Goal: Information Seeking & Learning: Find specific fact

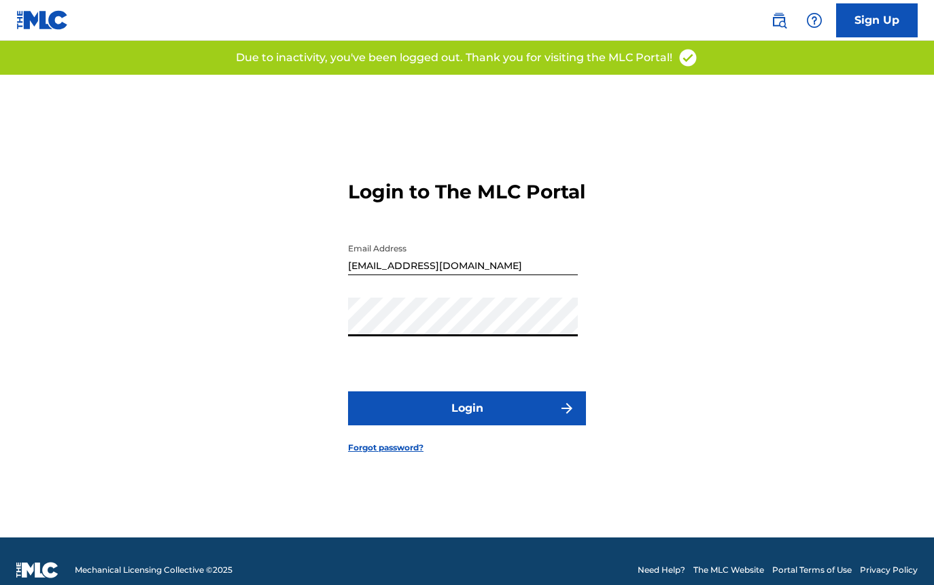
click at [455, 421] on button "Login" at bounding box center [467, 408] width 238 height 34
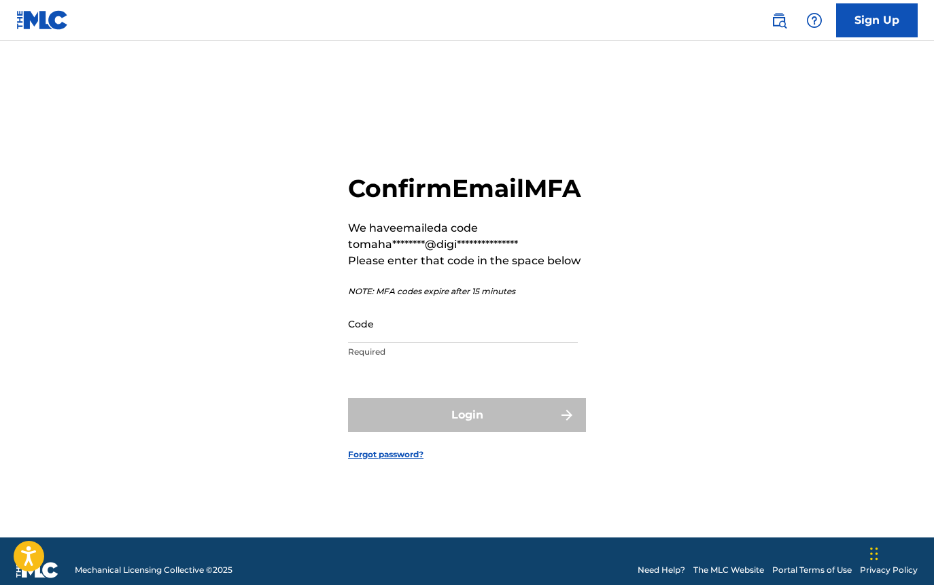
click at [385, 343] on input "Code" at bounding box center [463, 323] width 230 height 39
paste input "302466"
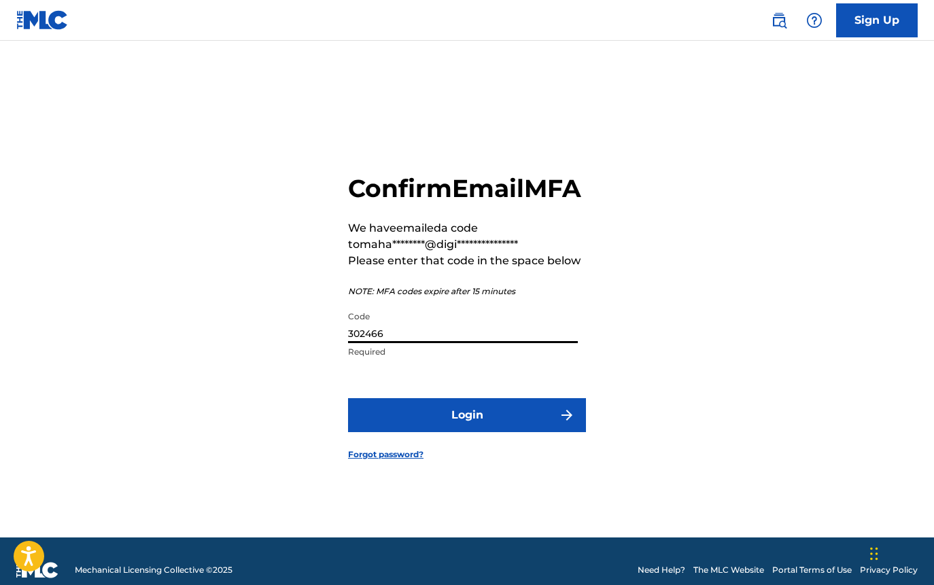
type input "302466"
click at [446, 432] on button "Login" at bounding box center [467, 415] width 238 height 34
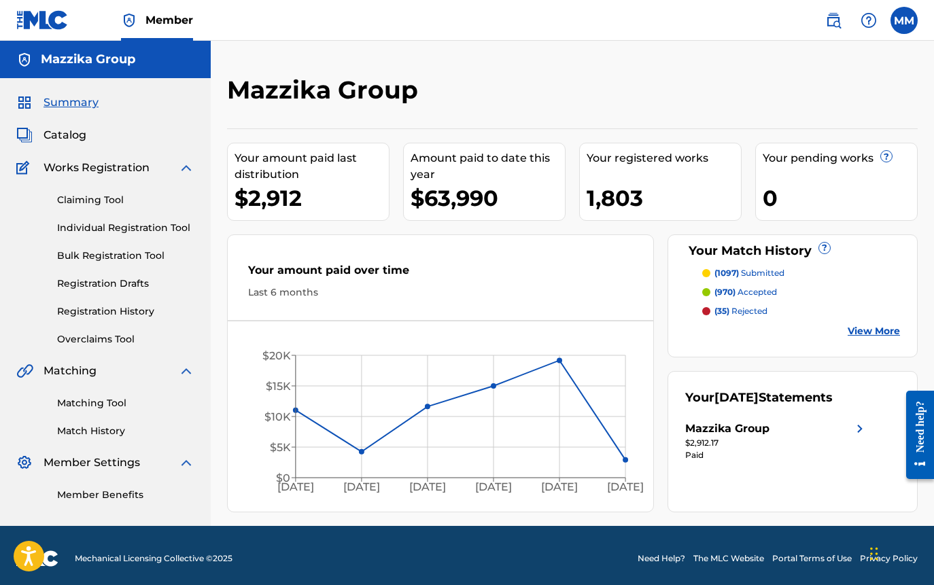
click at [758, 312] on p "(35) rejected" at bounding box center [740, 311] width 53 height 12
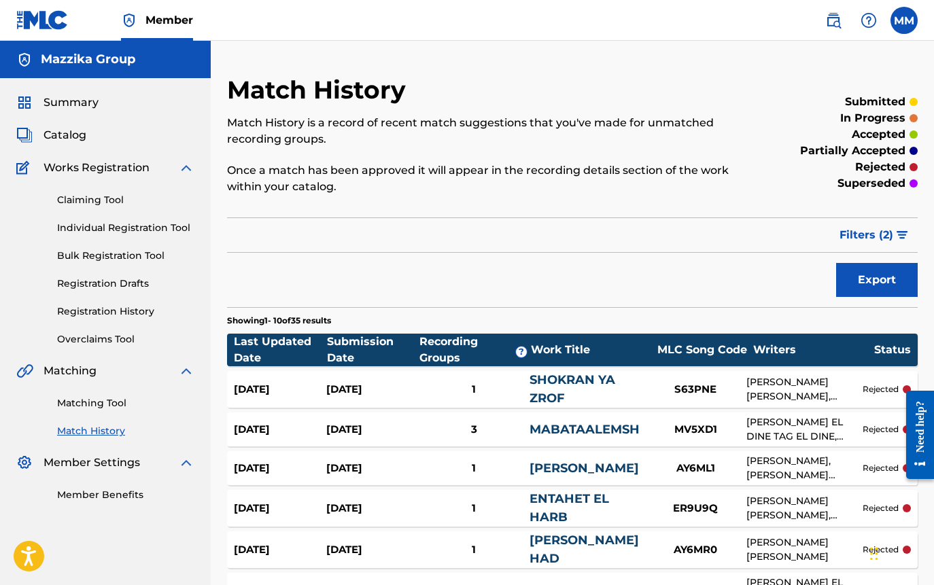
click at [103, 310] on link "Registration History" at bounding box center [125, 311] width 137 height 14
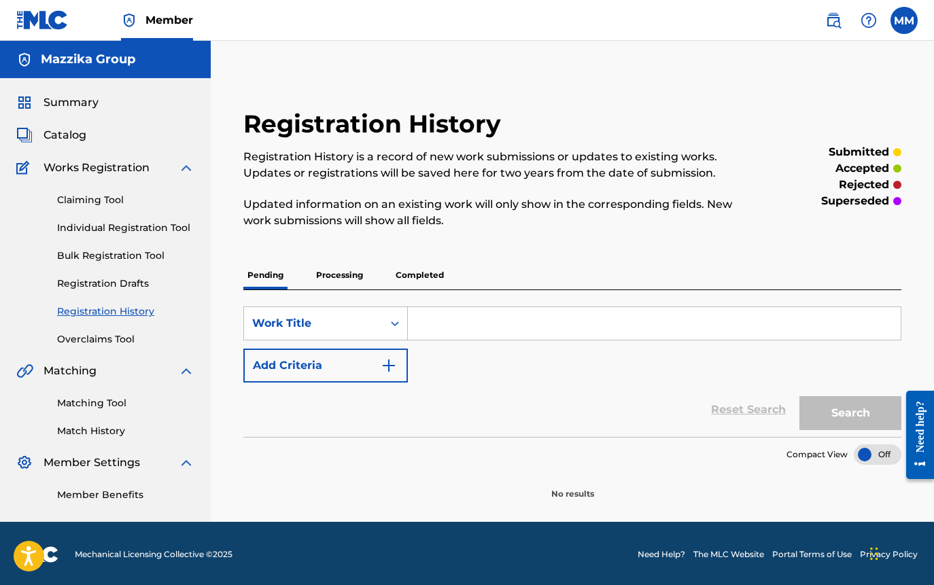
scroll to position [2, 0]
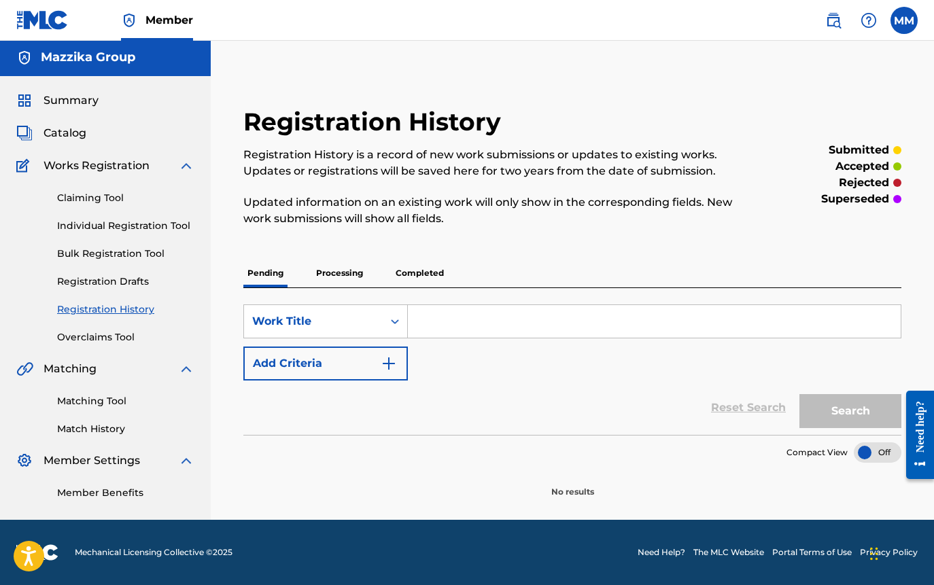
click at [419, 272] on p "Completed" at bounding box center [419, 273] width 56 height 29
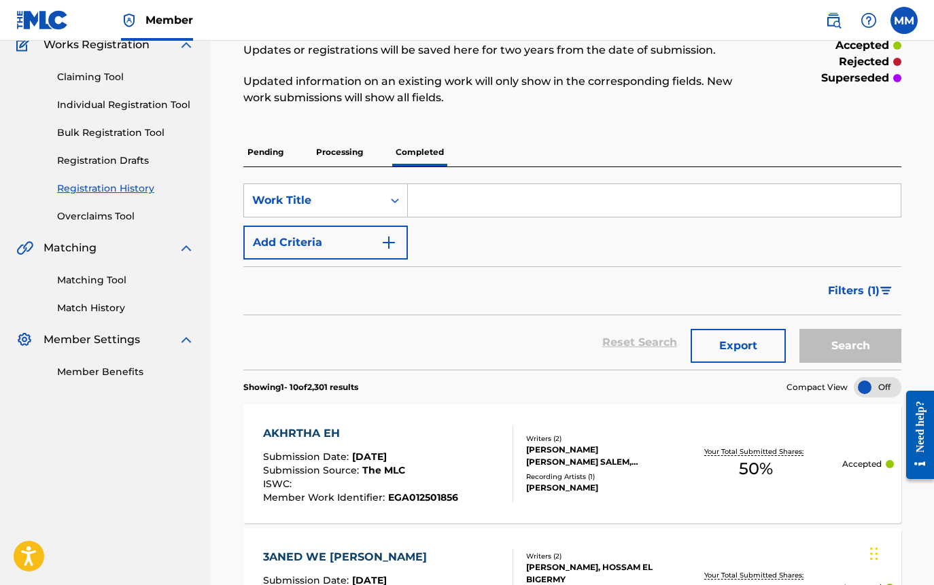
scroll to position [136, 0]
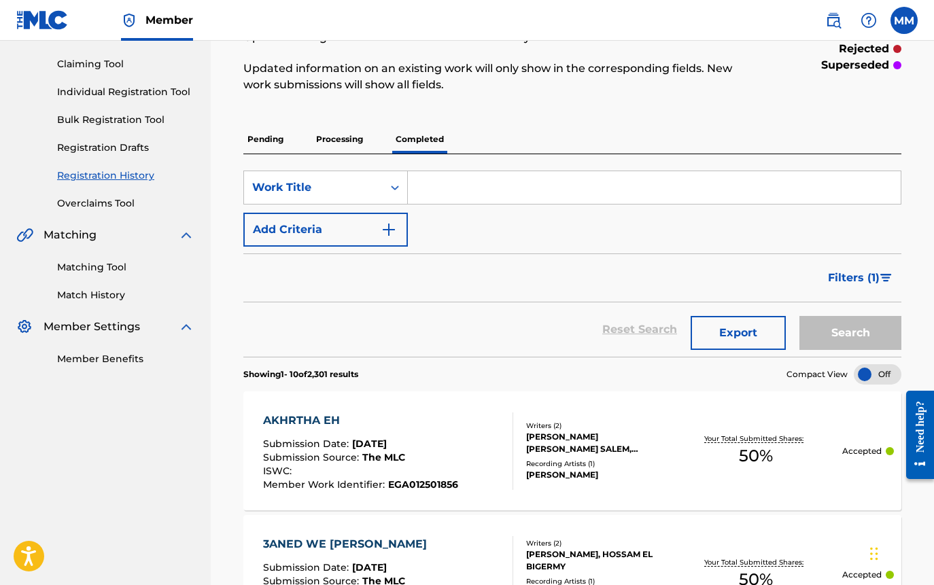
click at [841, 280] on span "Filters ( 1 )" at bounding box center [854, 278] width 52 height 16
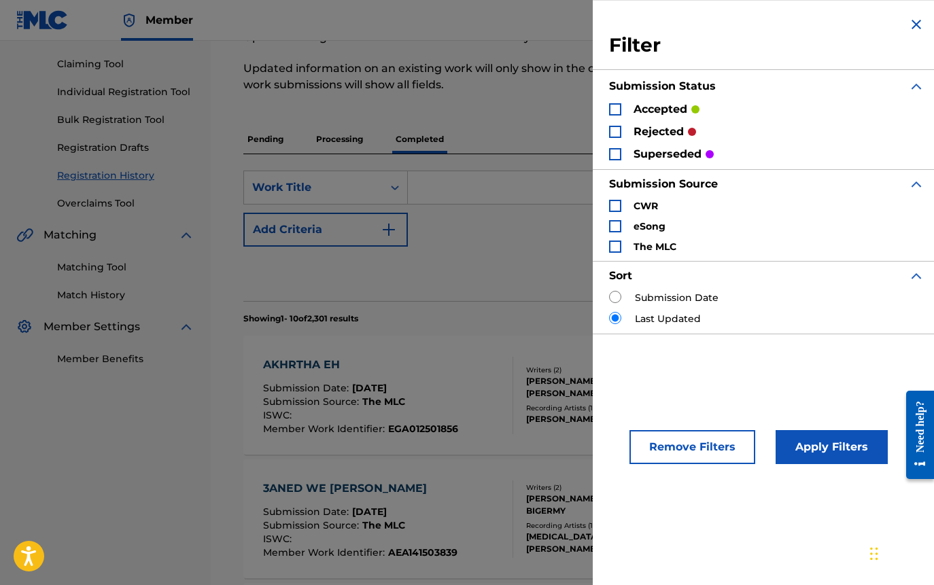
click at [675, 135] on p "rejected" at bounding box center [658, 132] width 50 height 16
click at [615, 132] on div "Search Form" at bounding box center [615, 132] width 12 height 12
click at [811, 451] on button "Apply Filters" at bounding box center [831, 447] width 112 height 34
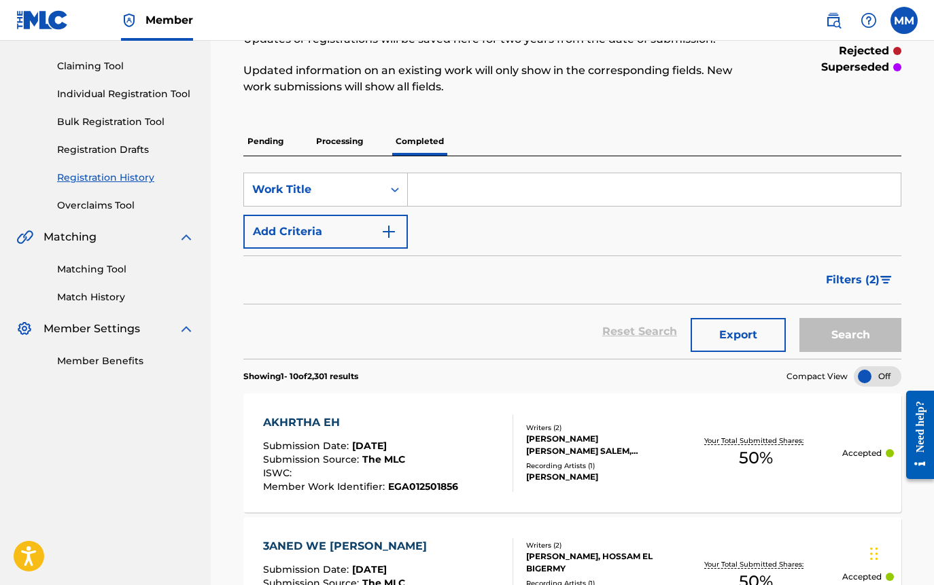
scroll to position [60, 0]
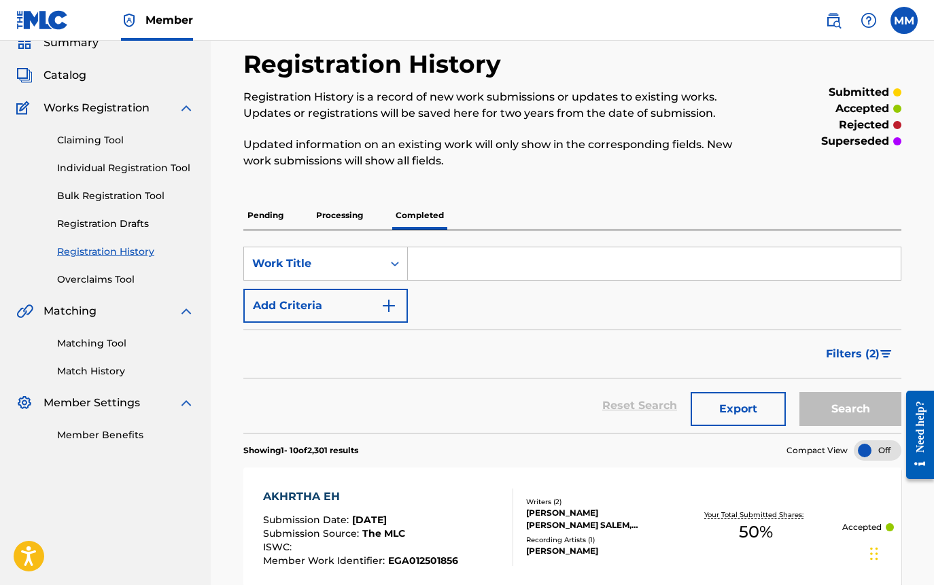
click at [850, 352] on span "Filters ( 2 )" at bounding box center [853, 354] width 54 height 16
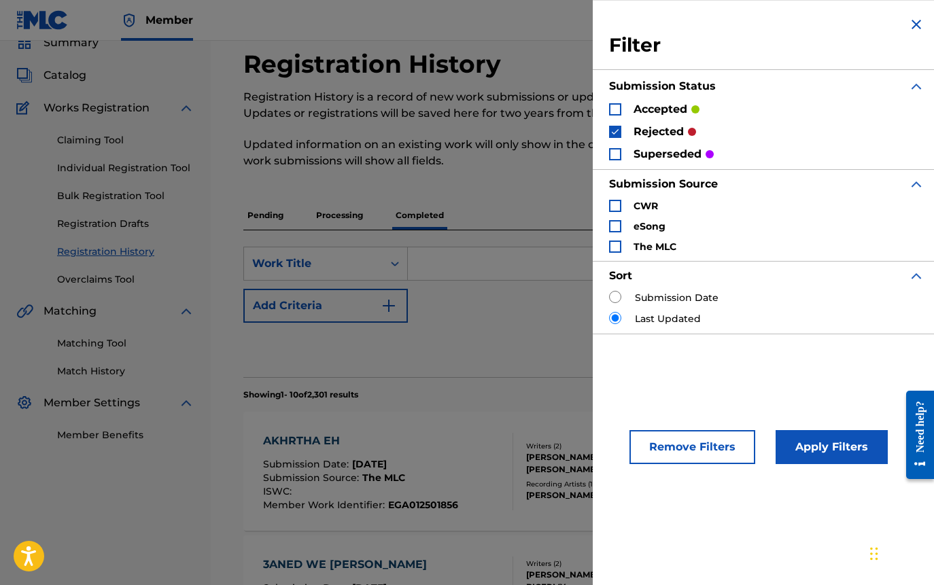
click at [648, 208] on strong "CWR" at bounding box center [645, 206] width 24 height 12
click at [616, 205] on div "Search Form" at bounding box center [615, 206] width 12 height 12
click at [616, 221] on div "Search Form" at bounding box center [615, 226] width 12 height 12
click at [616, 238] on div "CWR eSong The MLC" at bounding box center [766, 226] width 315 height 54
click at [612, 249] on div "Search Form" at bounding box center [615, 247] width 12 height 12
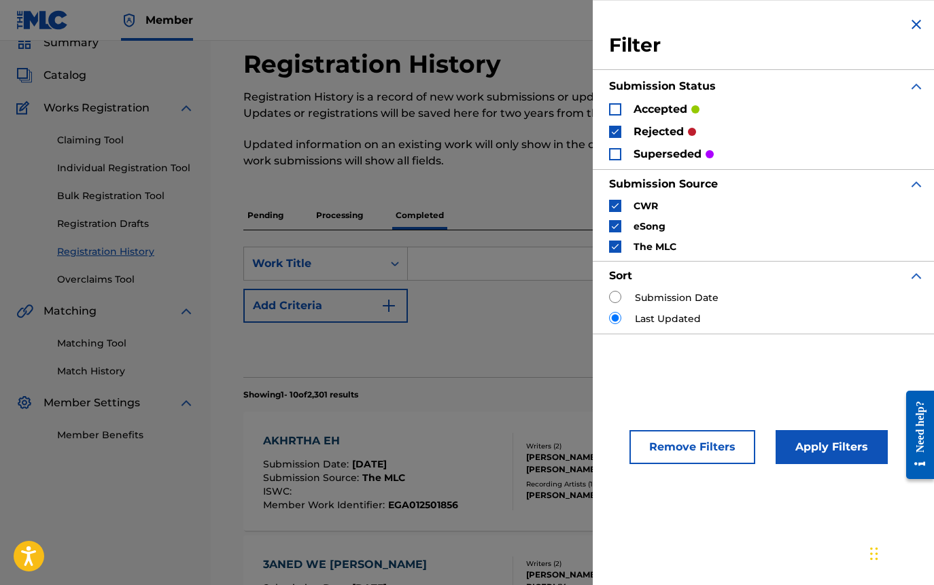
click at [820, 454] on button "Apply Filters" at bounding box center [831, 447] width 112 height 34
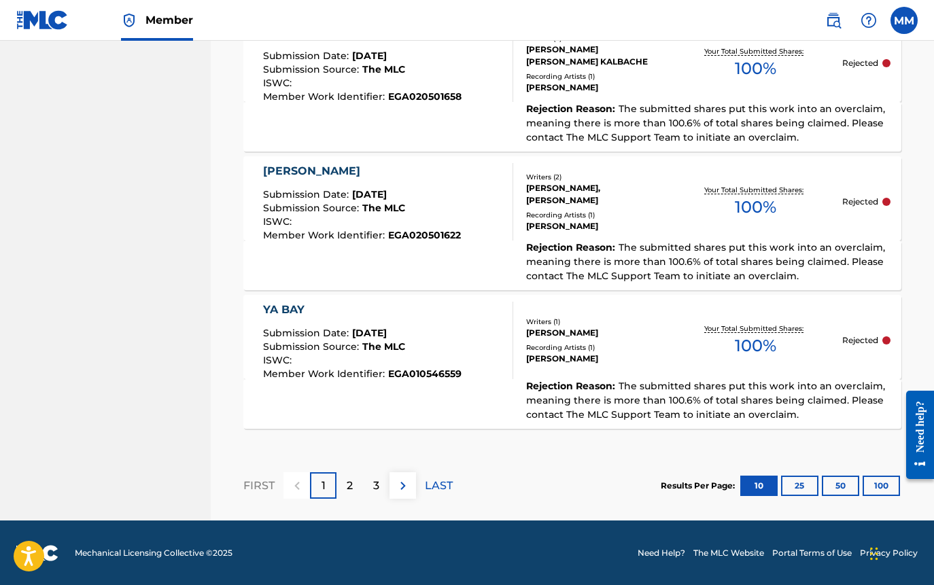
scroll to position [1481, 0]
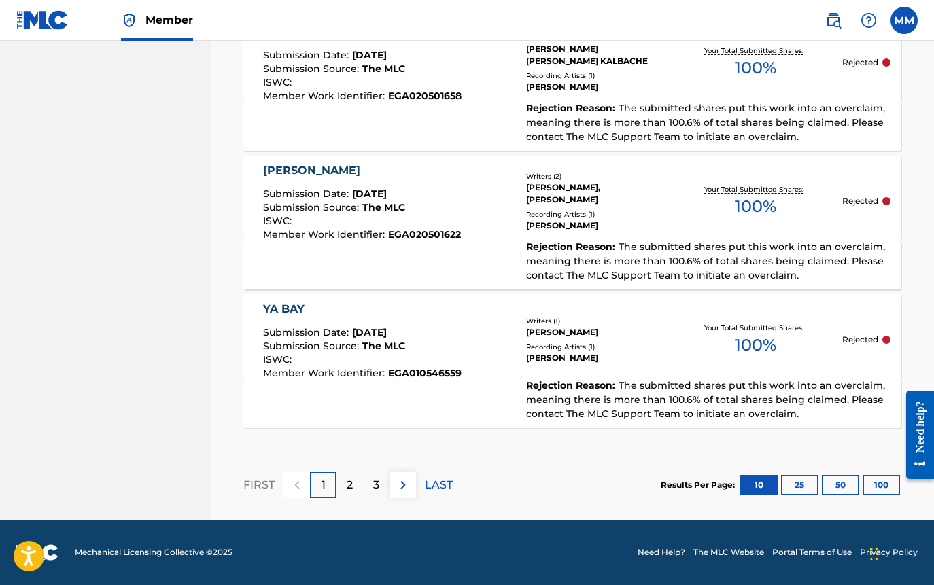
click at [869, 483] on button "100" at bounding box center [880, 485] width 37 height 20
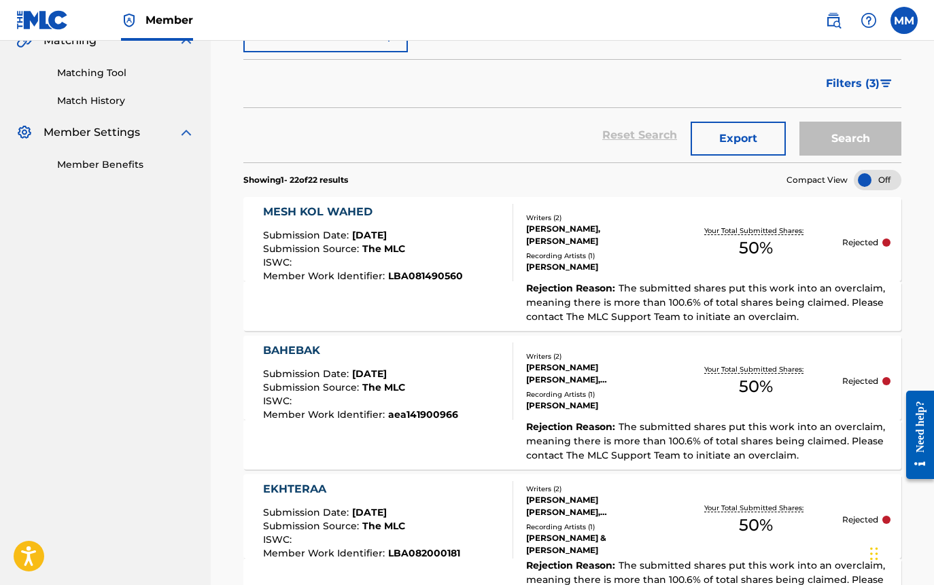
scroll to position [340, 0]
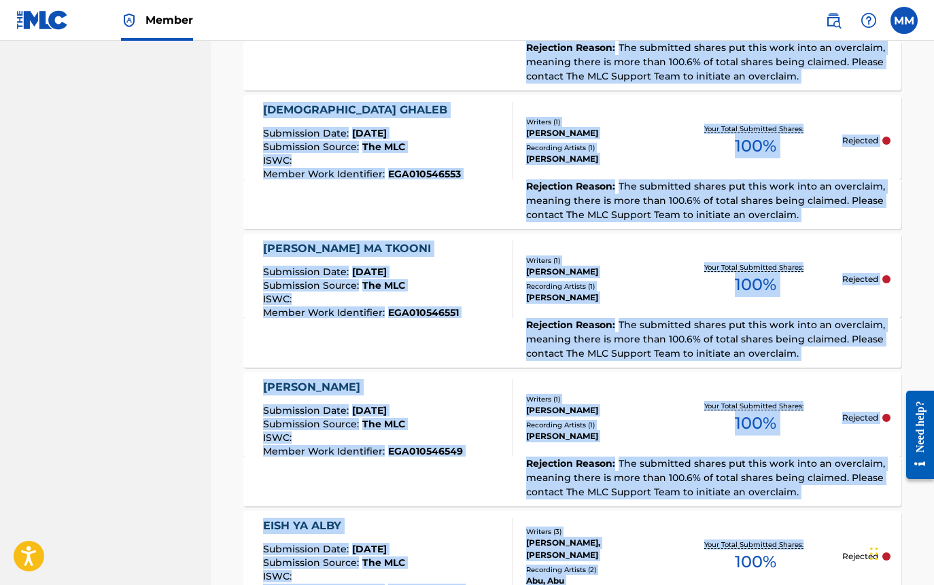
drag, startPoint x: 226, startPoint y: 194, endPoint x: 815, endPoint y: 607, distance: 719.5
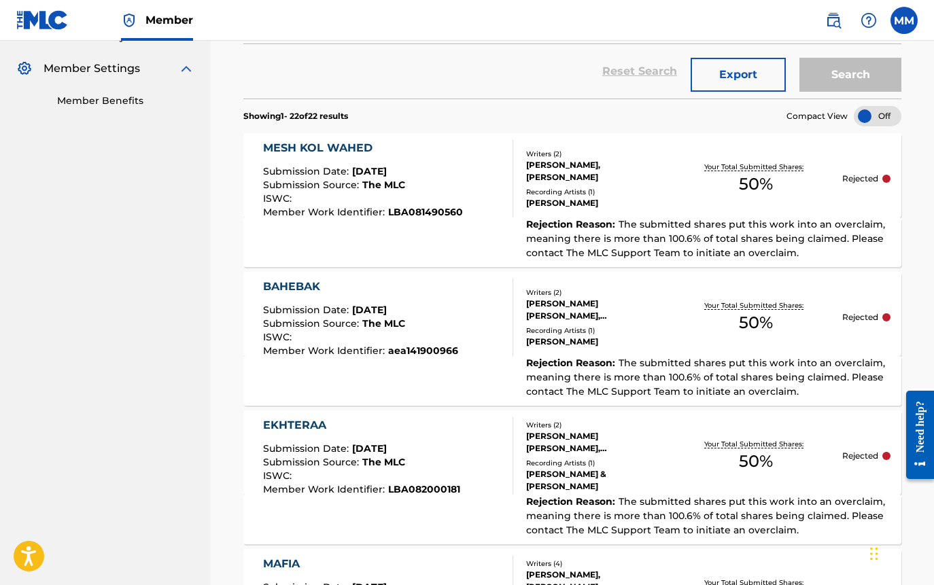
scroll to position [216, 0]
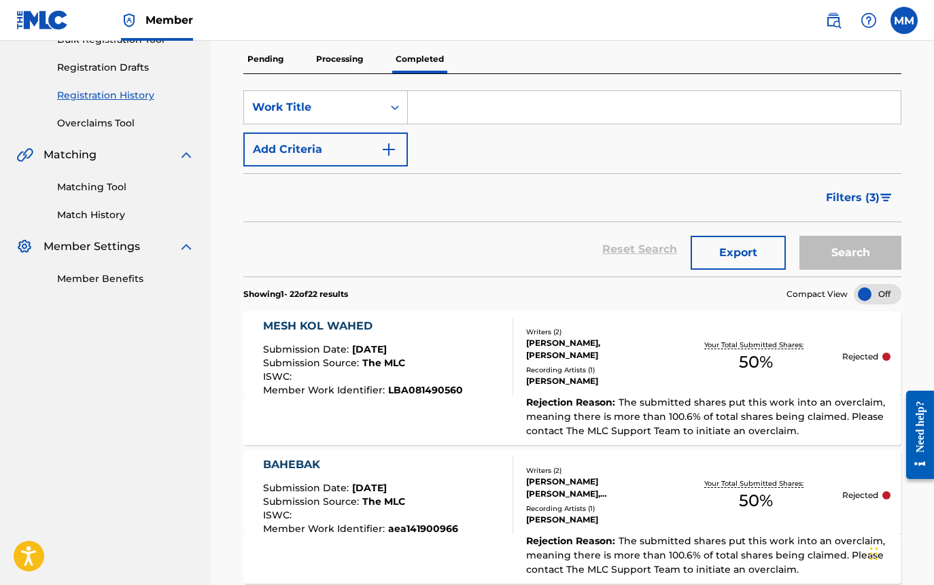
click at [730, 245] on button "Export" at bounding box center [737, 253] width 95 height 34
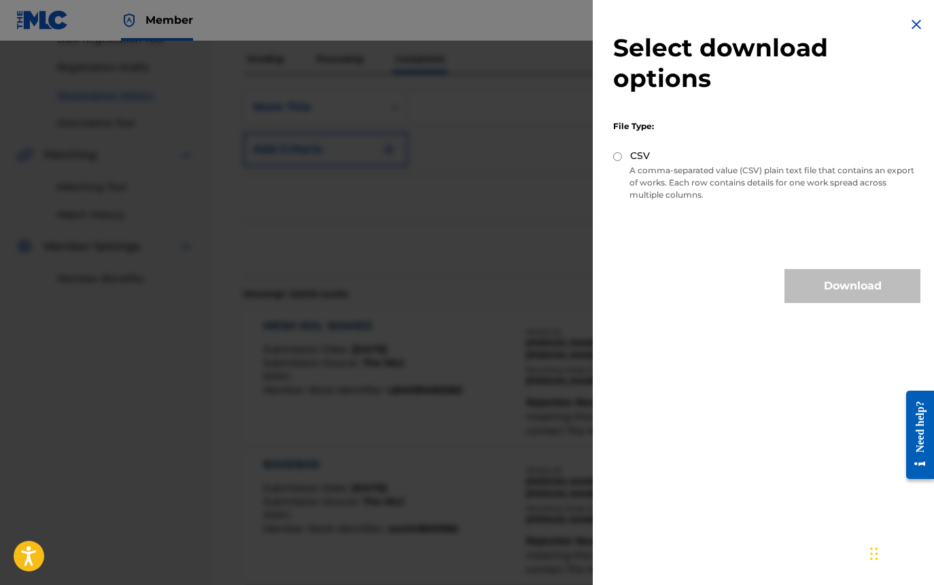
click at [617, 156] on input "CSV" at bounding box center [617, 156] width 9 height 9
radio input "true"
click at [867, 287] on button "Download" at bounding box center [852, 286] width 136 height 34
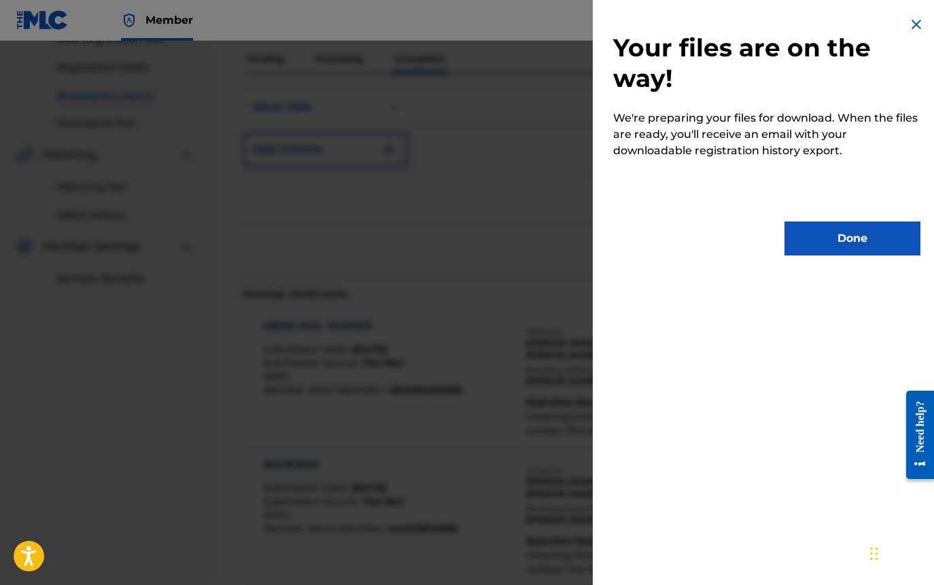
click at [851, 248] on button "Done" at bounding box center [852, 238] width 136 height 34
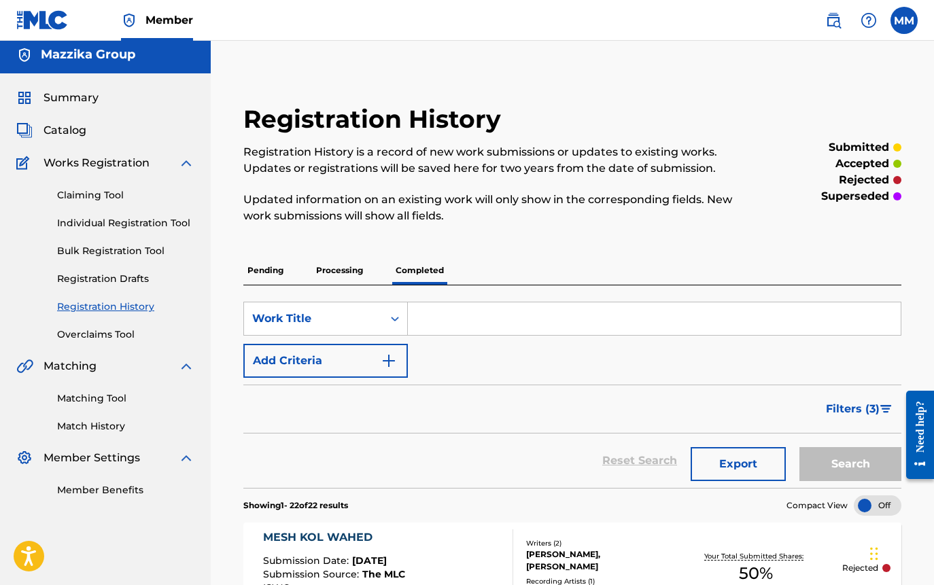
scroll to position [0, 0]
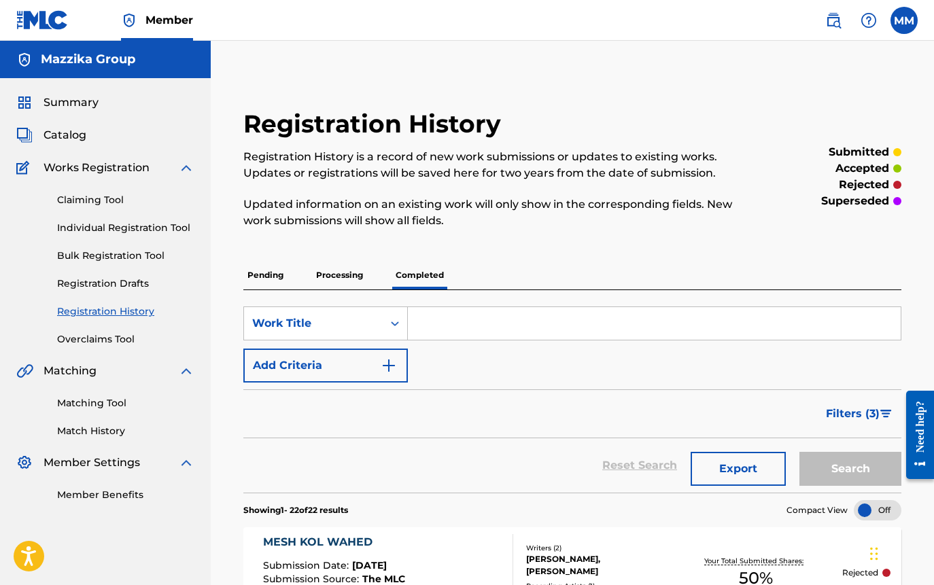
click at [71, 140] on span "Catalog" at bounding box center [64, 135] width 43 height 16
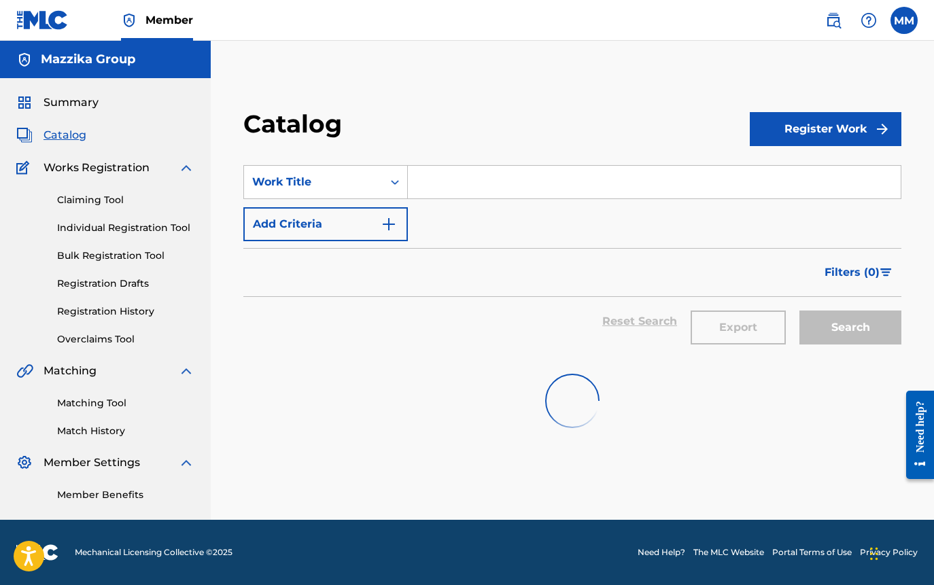
click at [497, 185] on input "Search Form" at bounding box center [654, 182] width 493 height 33
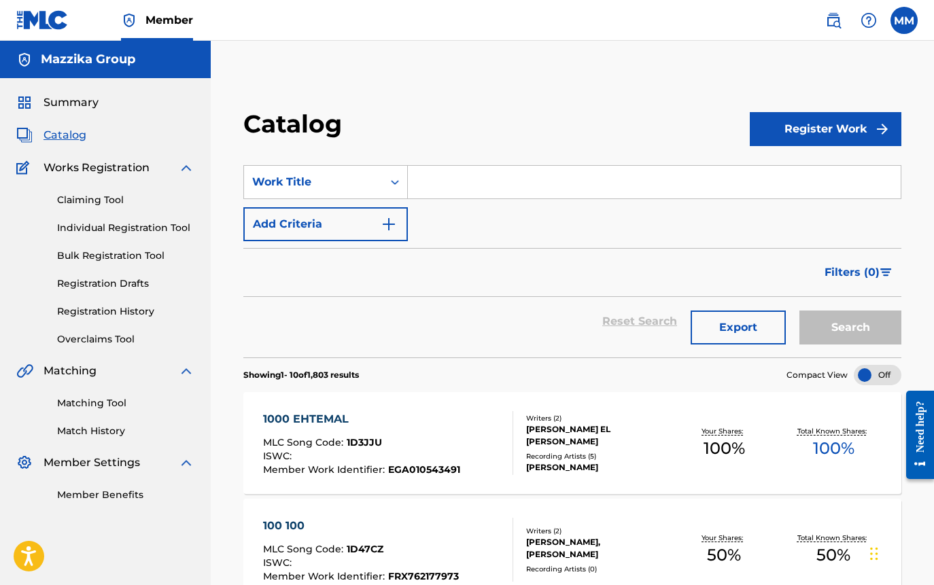
paste input "AGAZA"
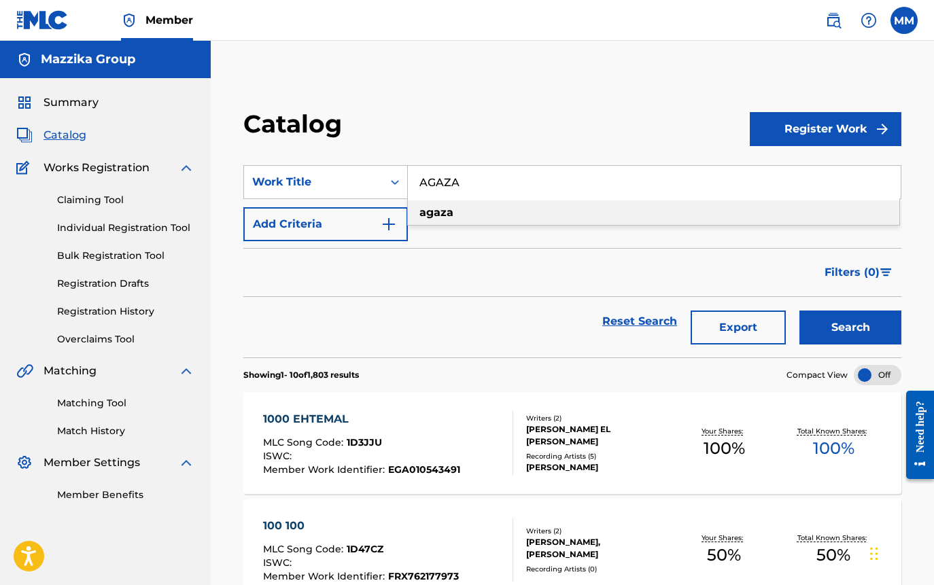
type input "AGAZA"
click at [859, 320] on button "Search" at bounding box center [850, 328] width 102 height 34
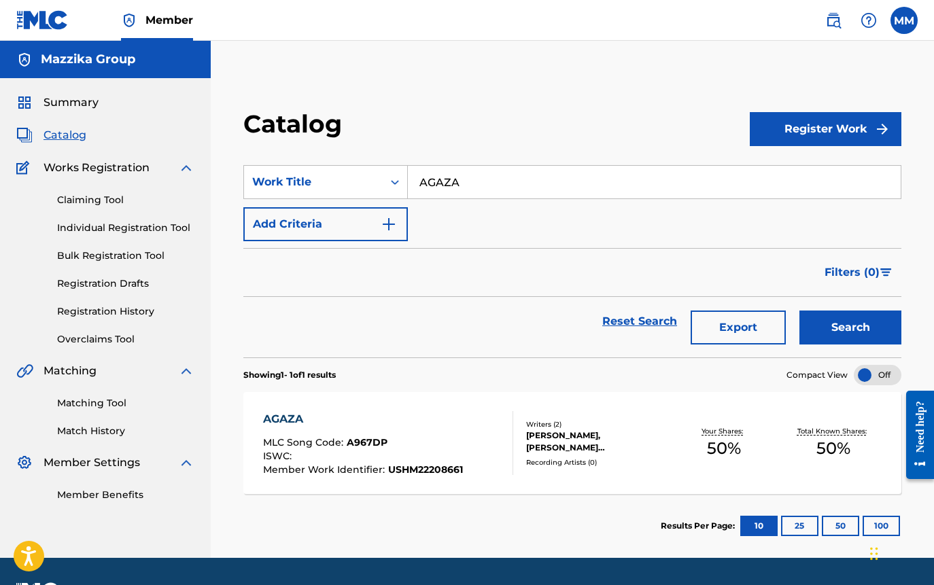
click at [278, 411] on div "AGAZA" at bounding box center [363, 419] width 200 height 16
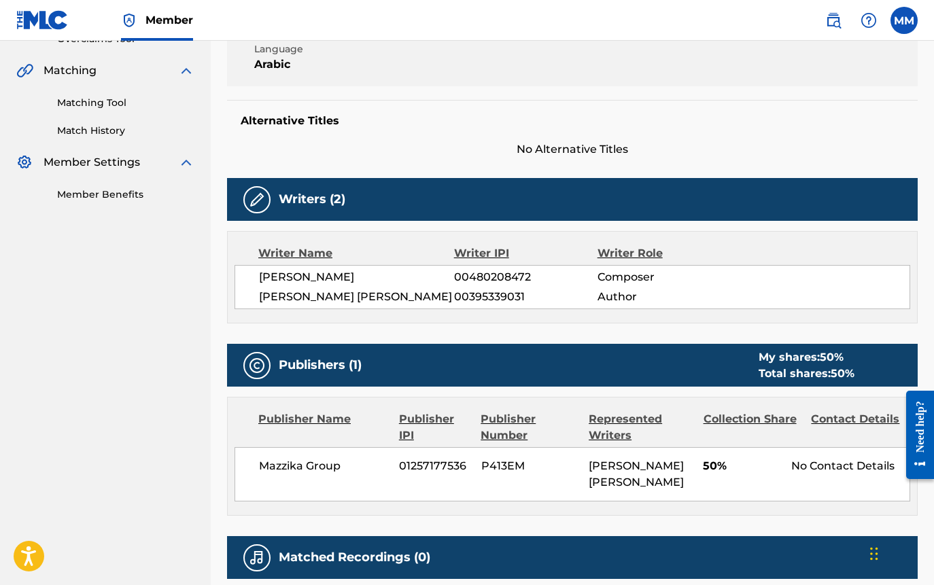
scroll to position [253, 0]
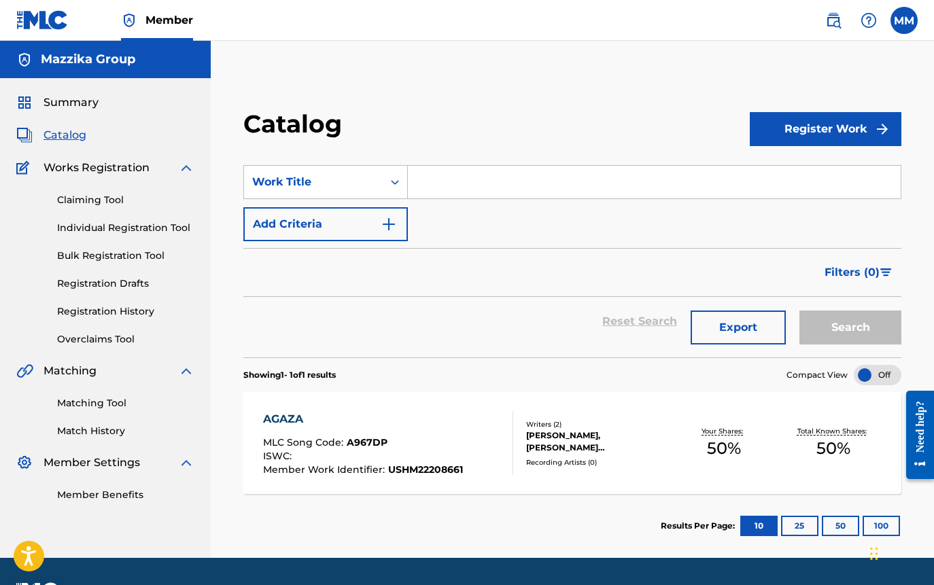
click at [76, 311] on link "Registration History" at bounding box center [125, 311] width 137 height 14
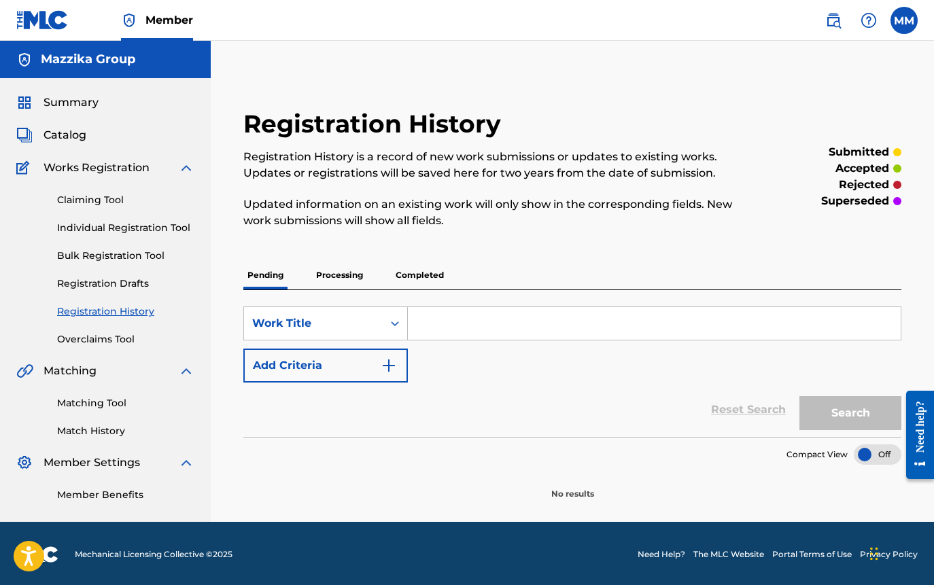
click at [422, 276] on p "Completed" at bounding box center [419, 275] width 56 height 29
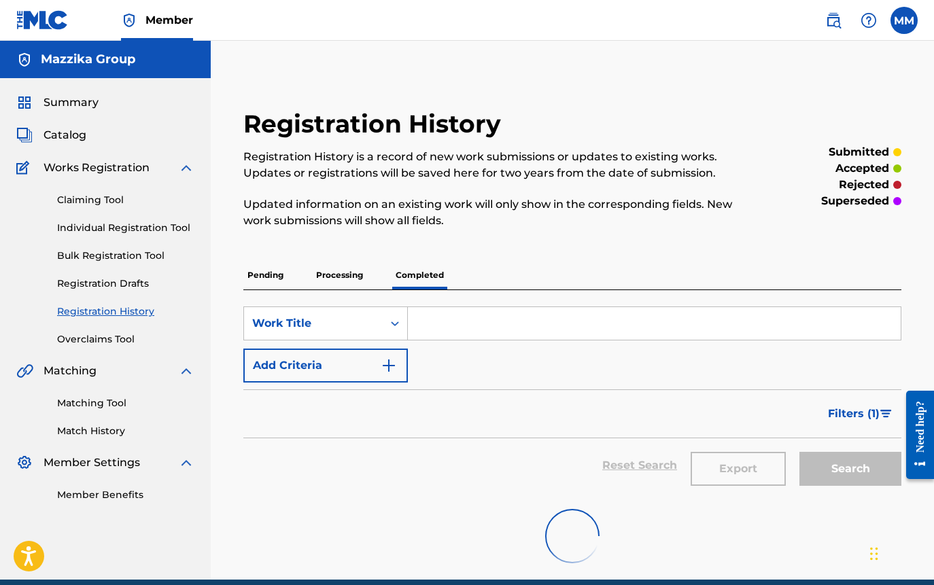
click at [445, 321] on input "Search Form" at bounding box center [654, 323] width 493 height 33
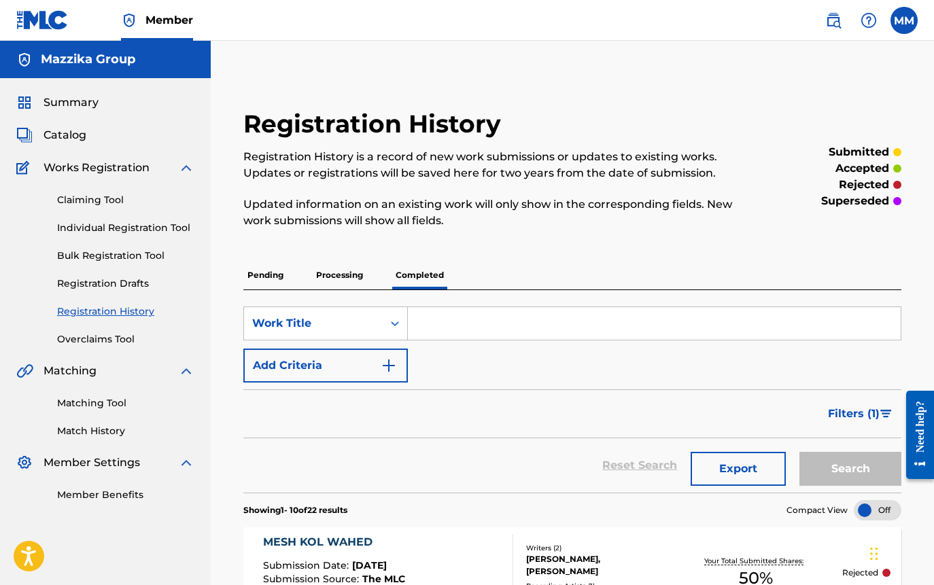
paste input "AGAZA"
click at [817, 457] on button "Search" at bounding box center [850, 469] width 102 height 34
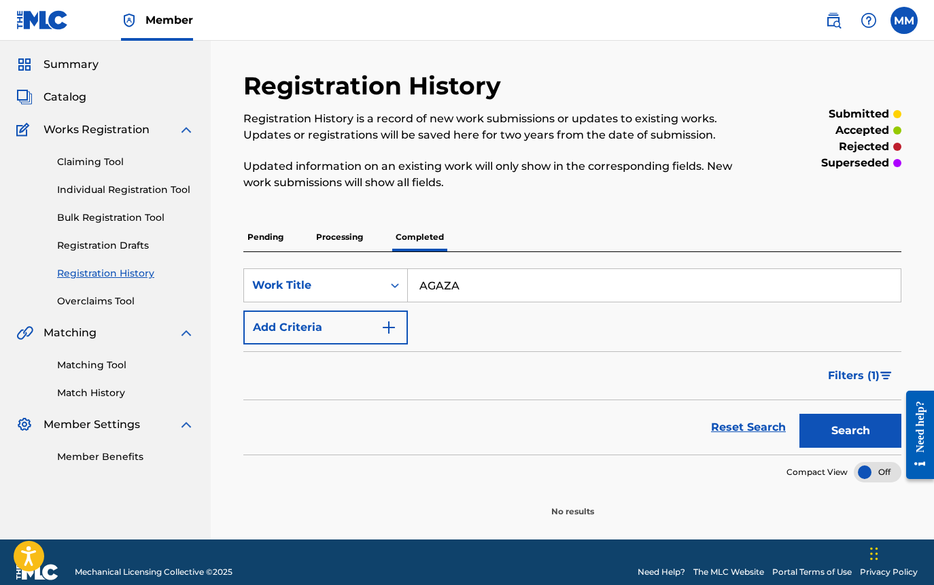
scroll to position [58, 0]
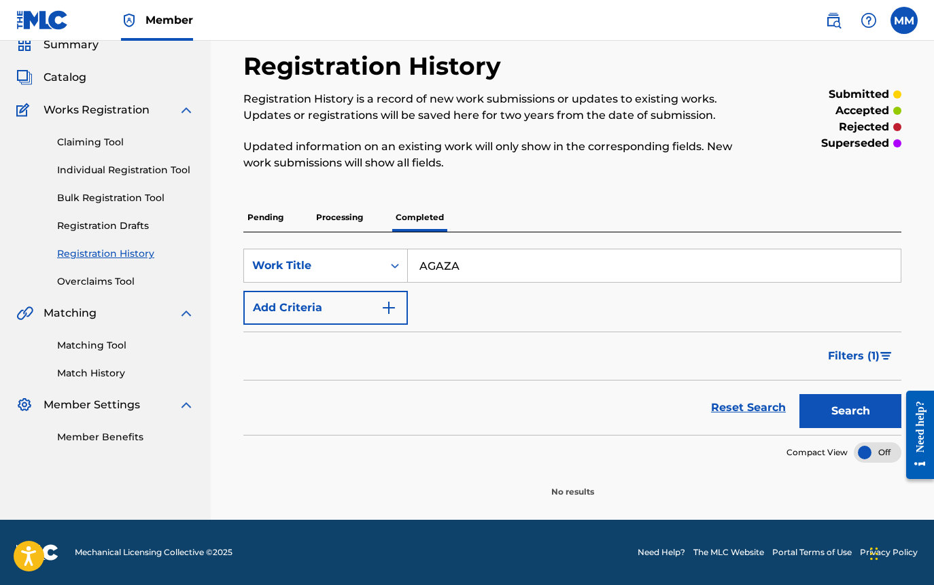
click at [853, 356] on span "Filters ( 1 )" at bounding box center [854, 356] width 52 height 16
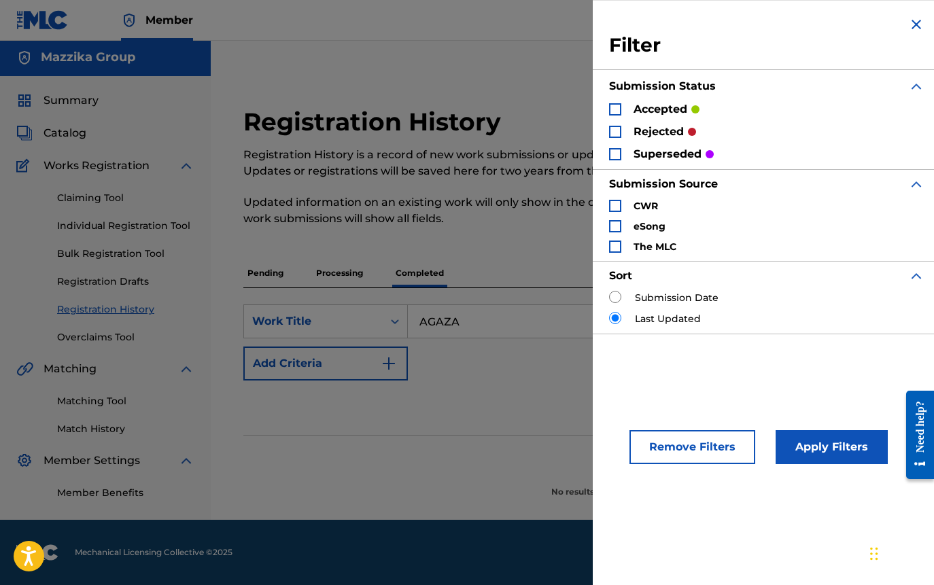
scroll to position [2, 0]
click at [616, 111] on div "Search Form" at bounding box center [615, 109] width 12 height 12
click at [618, 135] on div "Search Form" at bounding box center [615, 132] width 12 height 12
click at [616, 157] on div "Search Form" at bounding box center [615, 154] width 12 height 12
click at [808, 452] on button "Apply Filters" at bounding box center [831, 447] width 112 height 34
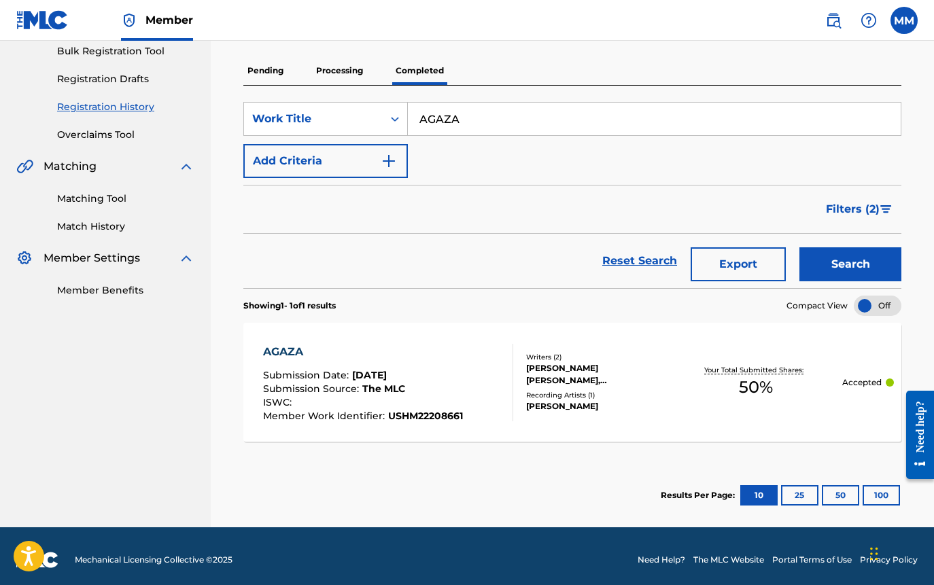
scroll to position [212, 0]
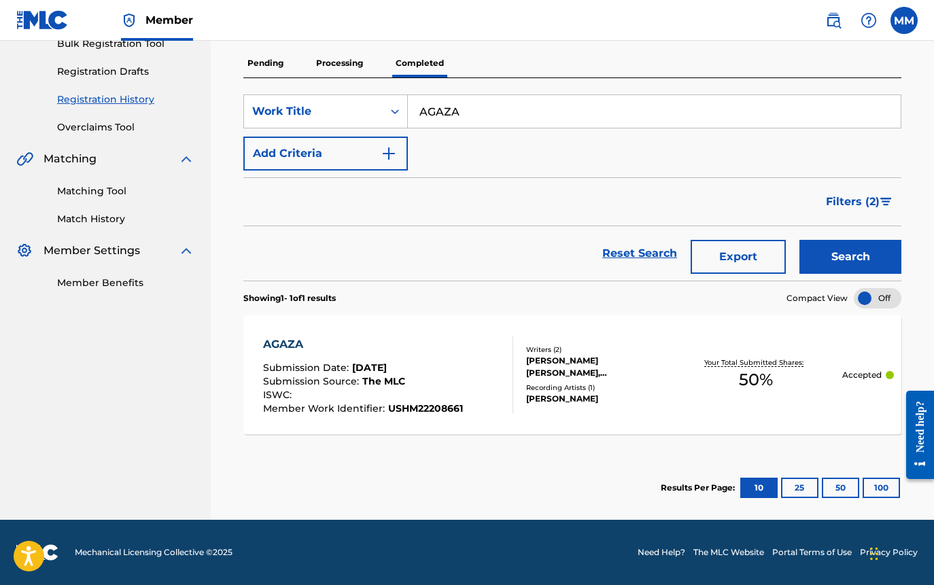
click at [466, 113] on input "AGAZA" at bounding box center [654, 111] width 493 height 33
paste input "YA NAS"
click at [811, 262] on button "Search" at bounding box center [850, 257] width 102 height 34
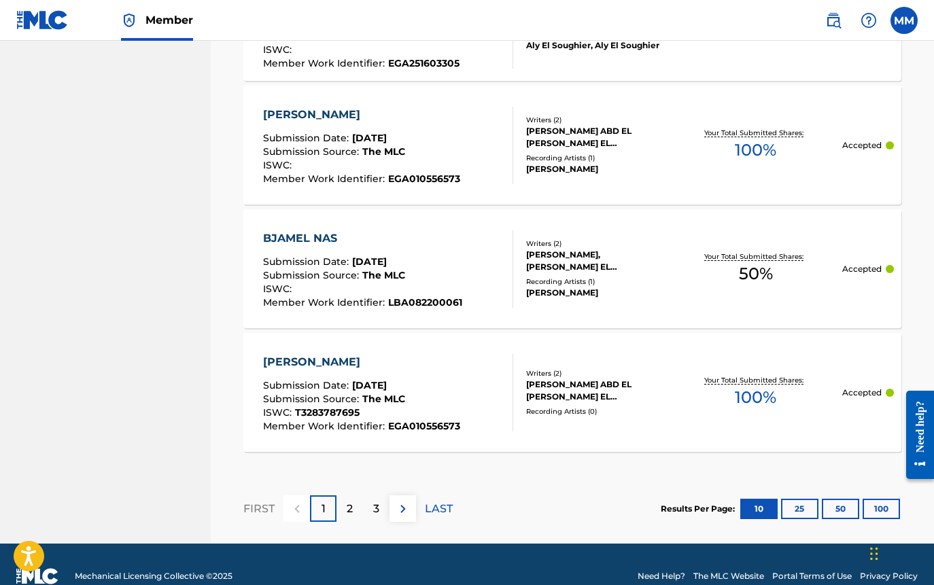
scroll to position [1331, 0]
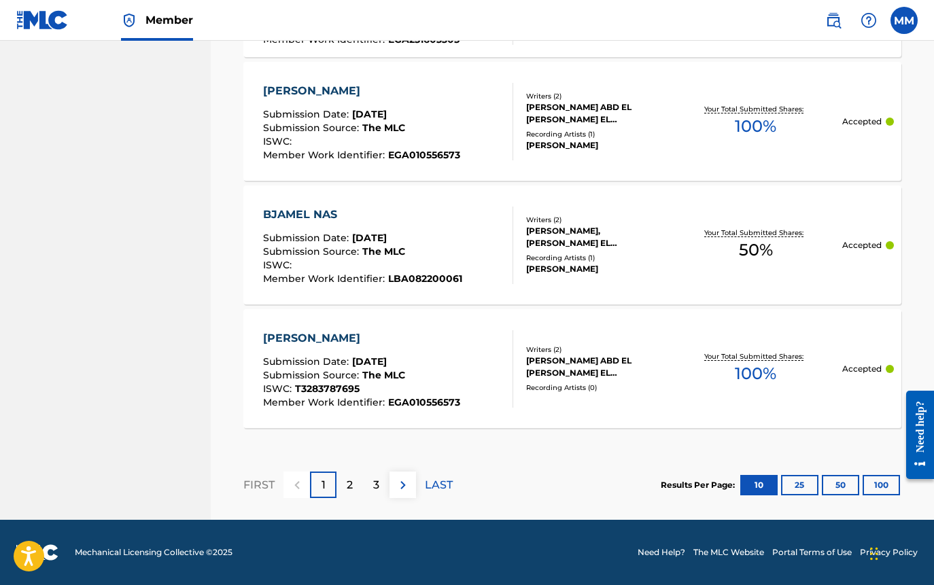
click at [879, 484] on button "100" at bounding box center [880, 485] width 37 height 20
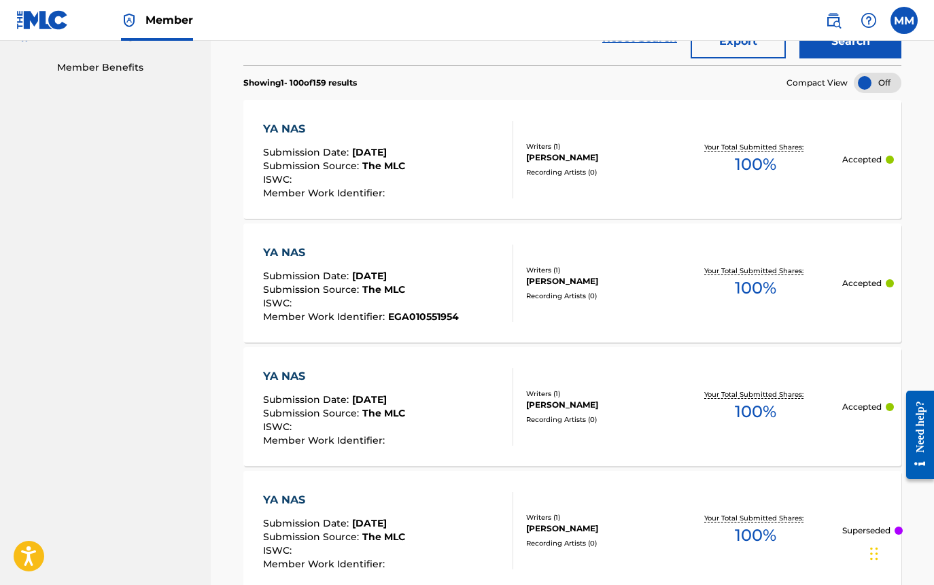
scroll to position [448, 0]
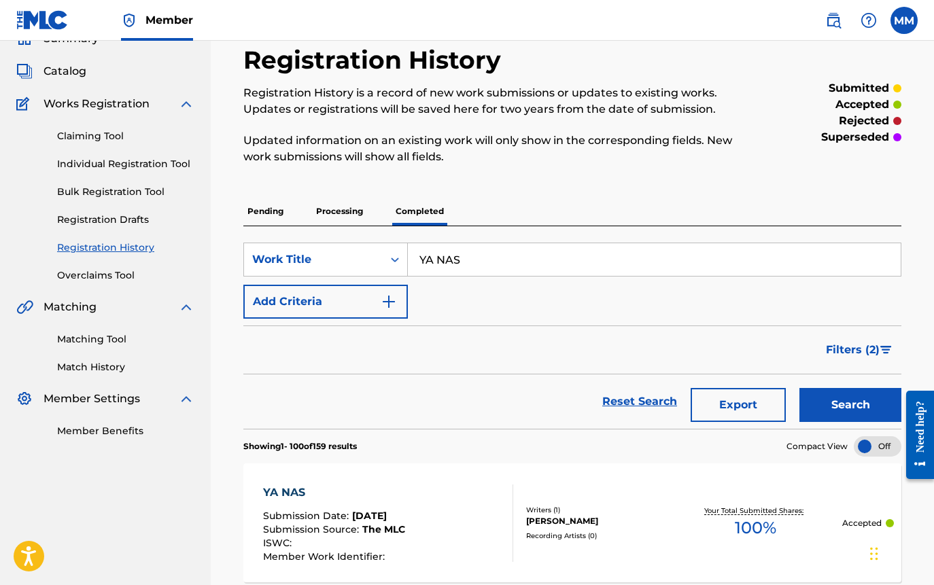
scroll to position [40, 0]
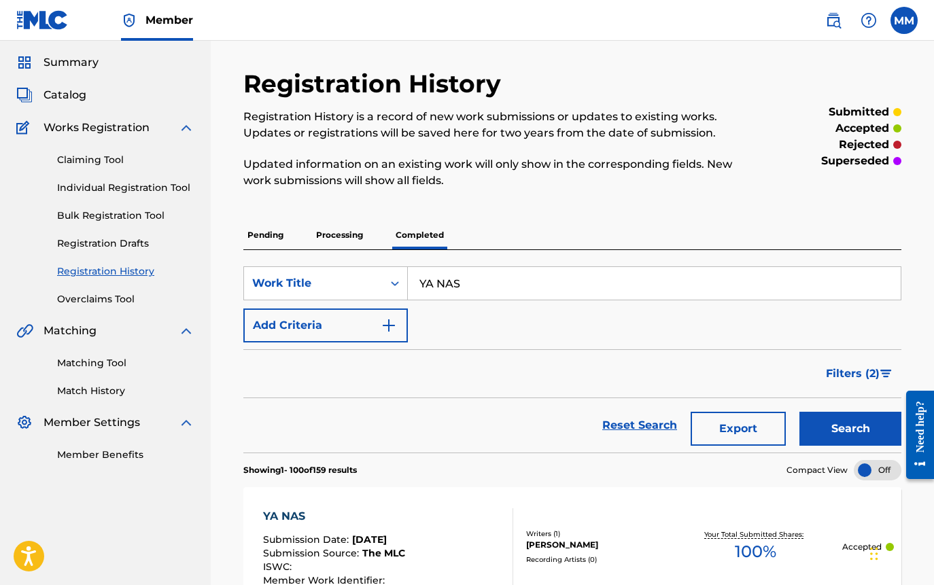
click at [483, 277] on input "YA NAS" at bounding box center [654, 283] width 493 height 33
paste input "ENTA TEKDAR"
click at [823, 424] on button "Search" at bounding box center [850, 429] width 102 height 34
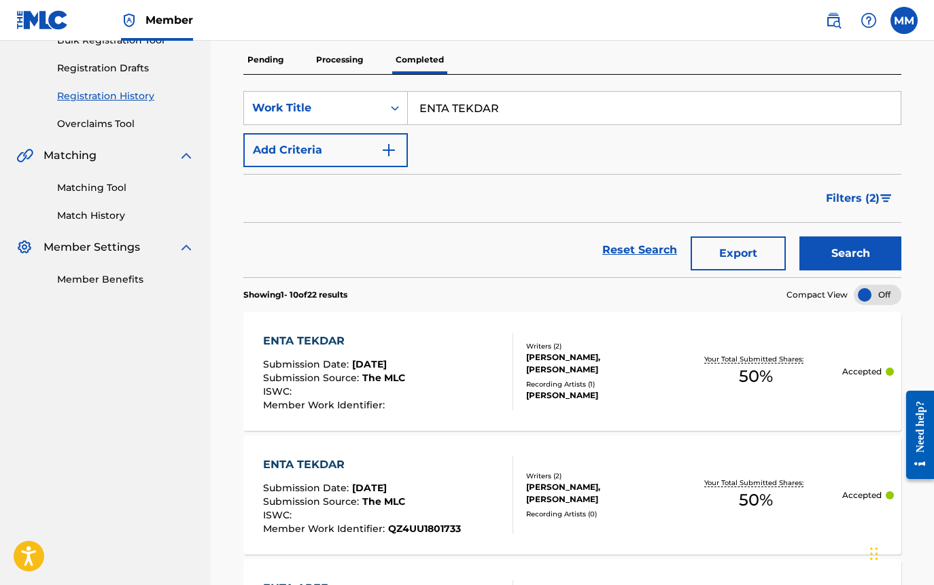
scroll to position [204, 0]
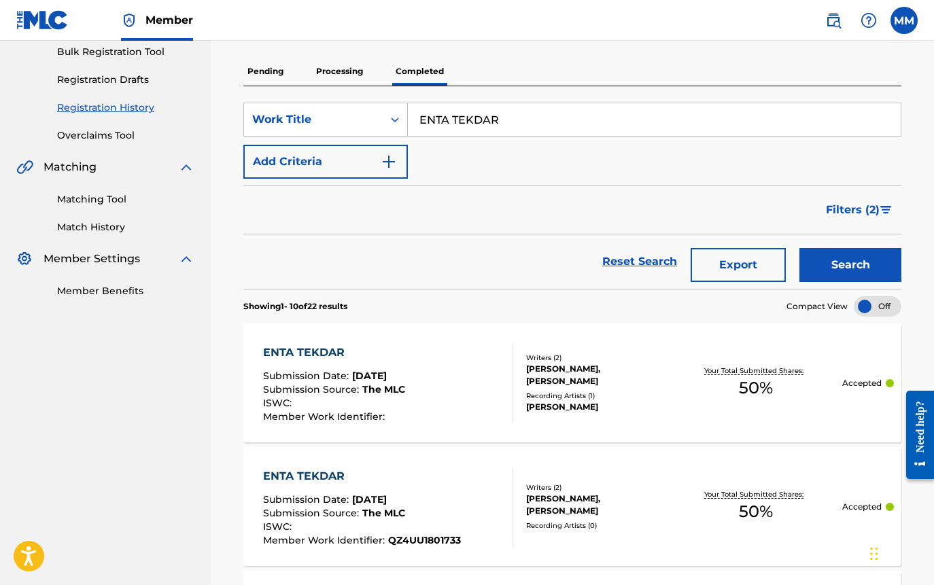
click at [497, 115] on input "ENTA TEKDAR" at bounding box center [654, 119] width 493 height 33
paste input "RAIH ALA FEN"
click at [821, 266] on button "Search" at bounding box center [850, 265] width 102 height 34
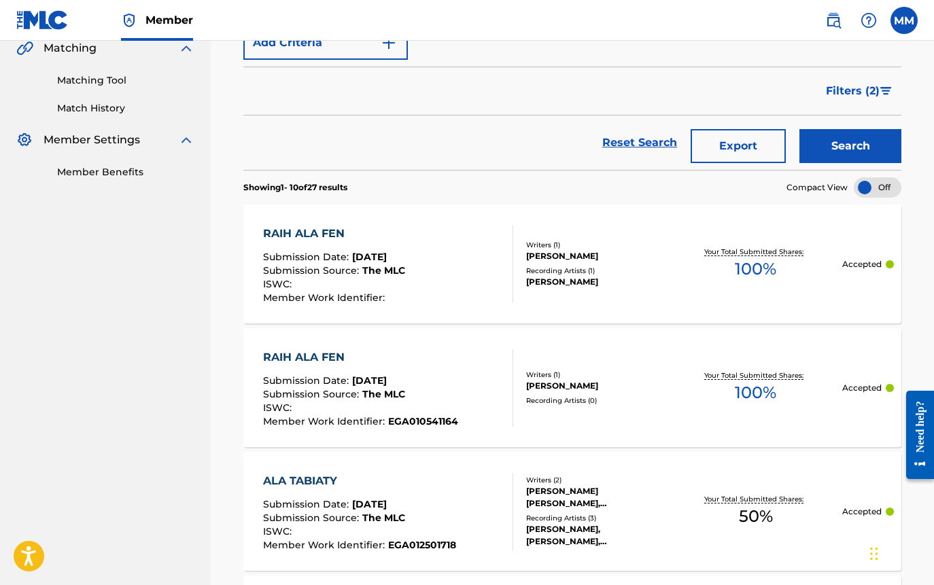
scroll to position [340, 0]
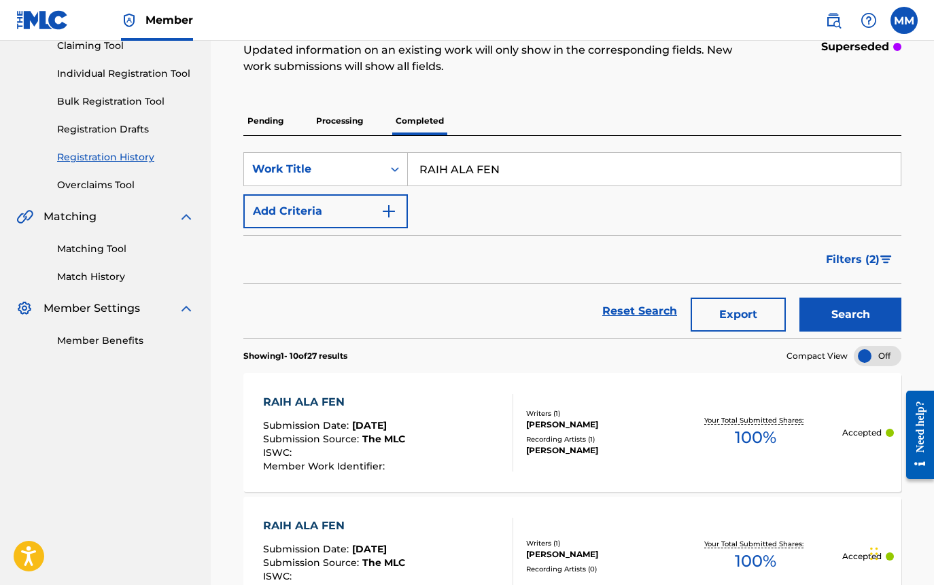
scroll to position [136, 0]
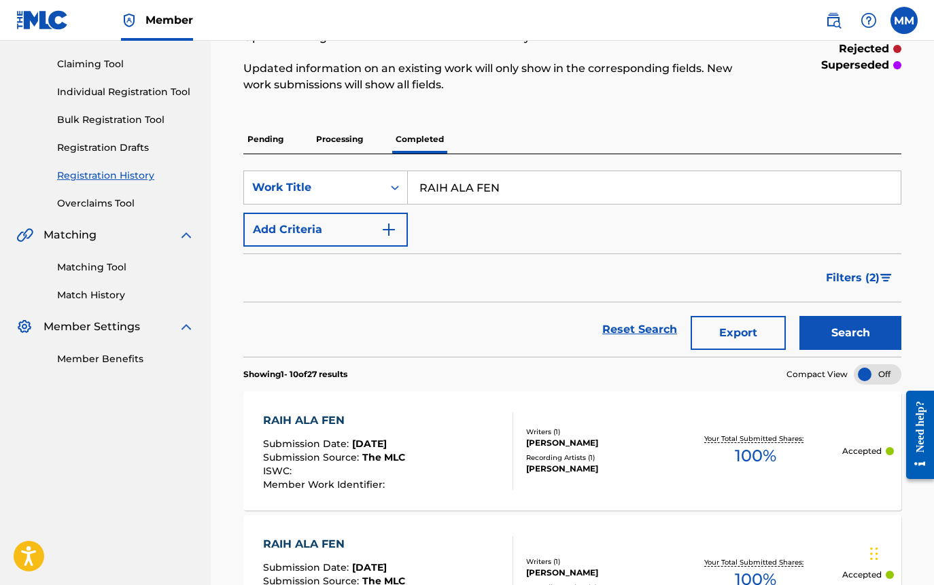
click at [482, 192] on input "RAIH ALA FEN" at bounding box center [654, 187] width 493 height 33
paste input "FOUAY"
click at [832, 326] on button "Search" at bounding box center [850, 333] width 102 height 34
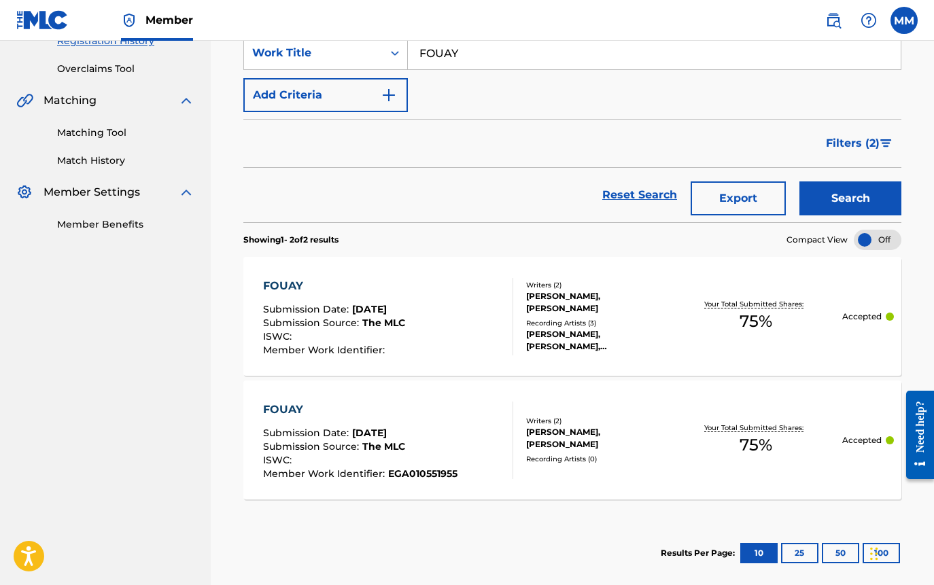
scroll to position [272, 0]
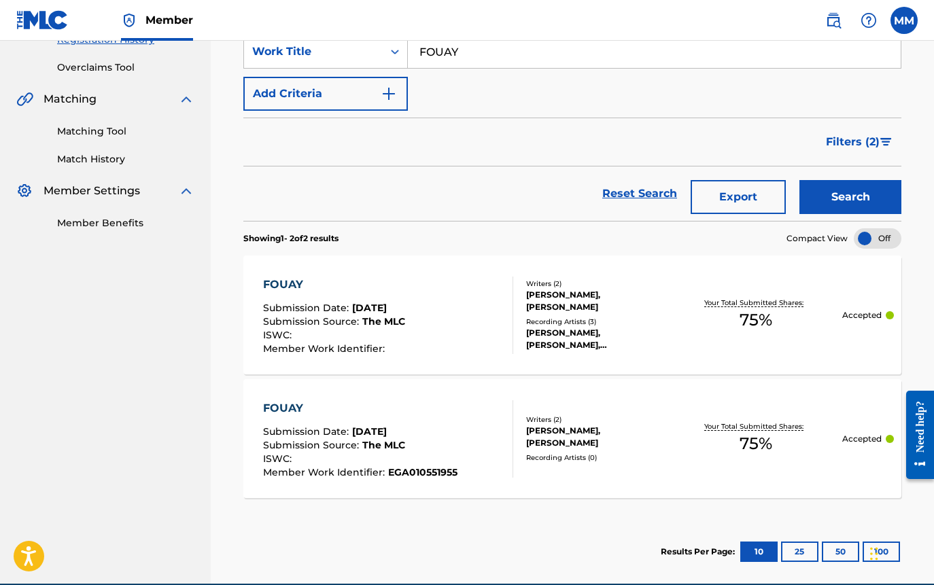
click at [926, 292] on div "Registration History Registration History is a record of new work submissions o…" at bounding box center [572, 193] width 723 height 781
click at [474, 55] on input "FOUAY" at bounding box center [654, 51] width 493 height 33
paste input "BEADTY WE MABADTISH"
click at [822, 184] on button "Search" at bounding box center [850, 197] width 102 height 34
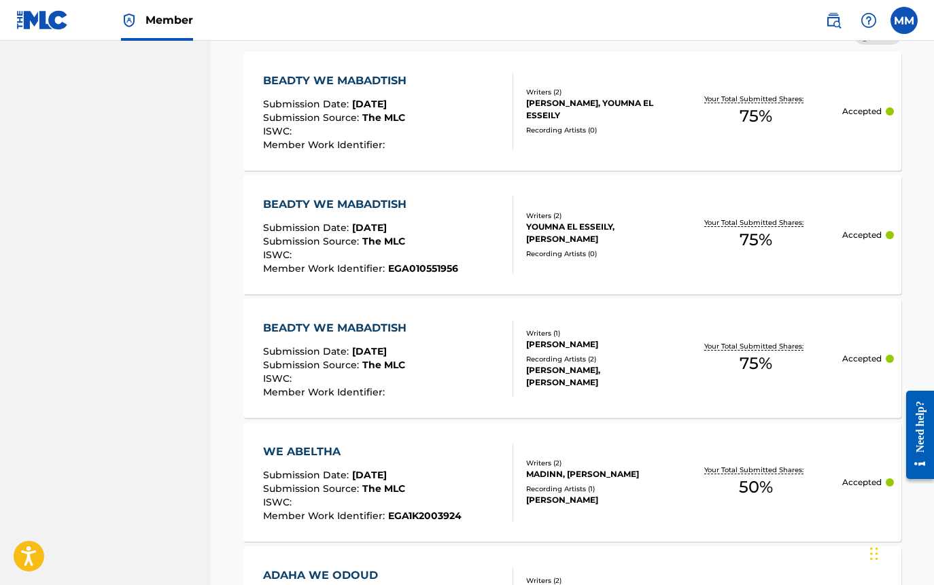
scroll to position [408, 0]
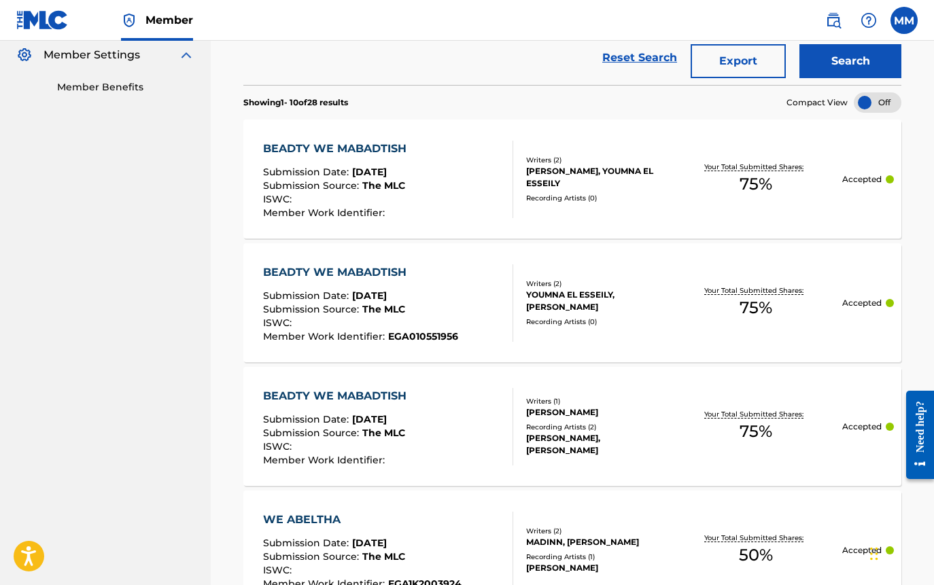
drag, startPoint x: 929, startPoint y: 200, endPoint x: 915, endPoint y: 200, distance: 13.6
click at [929, 200] on div "Registration History Registration History is a record of new work submissions o…" at bounding box center [572, 555] width 723 height 1776
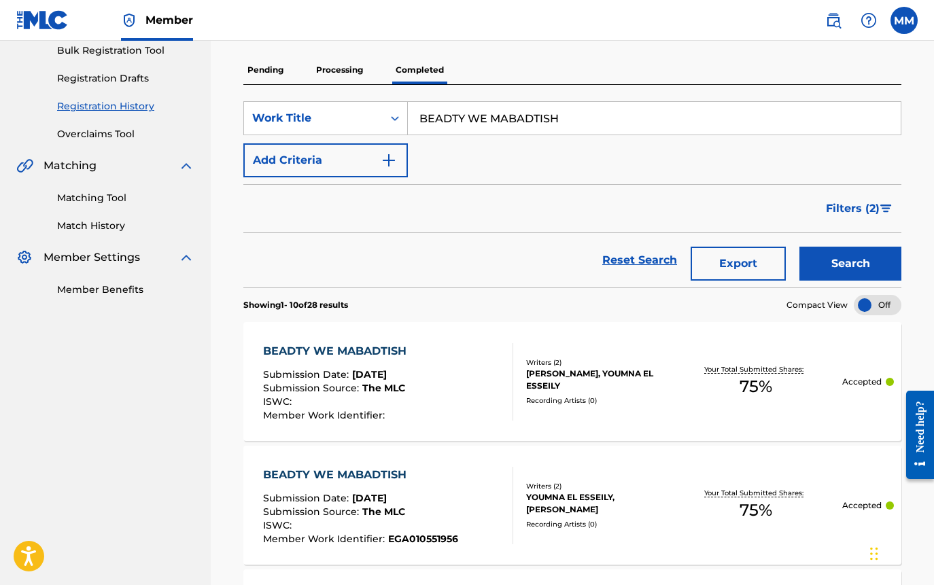
scroll to position [204, 0]
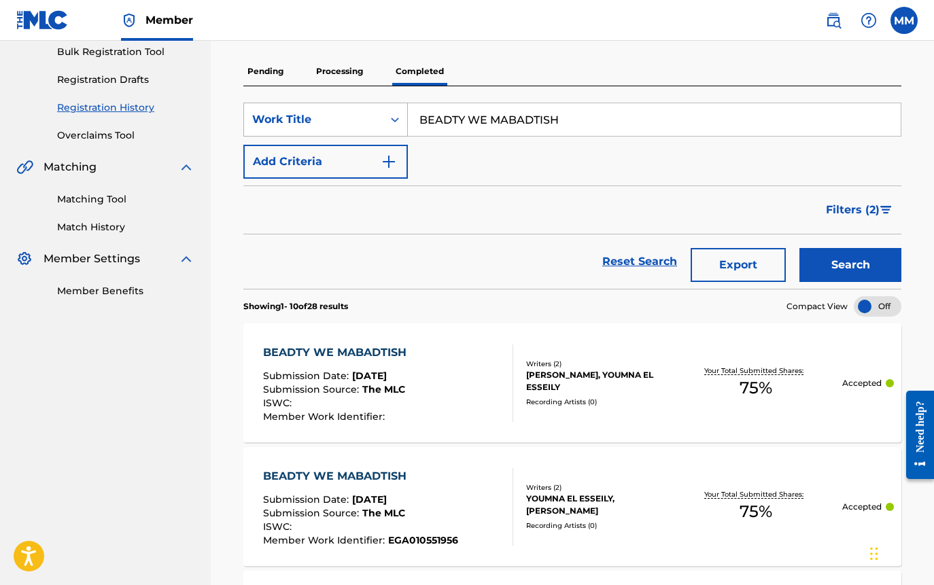
drag, startPoint x: 592, startPoint y: 116, endPoint x: 270, endPoint y: 118, distance: 322.1
click at [270, 118] on div "SearchWithCriteria6195be04-7451-4daf-871c-31bb29c41316 Work Title BEADTY WE MAB…" at bounding box center [572, 120] width 658 height 34
paste input "ENTY WA [PERSON_NAME]"
click at [865, 266] on button "Search" at bounding box center [850, 265] width 102 height 34
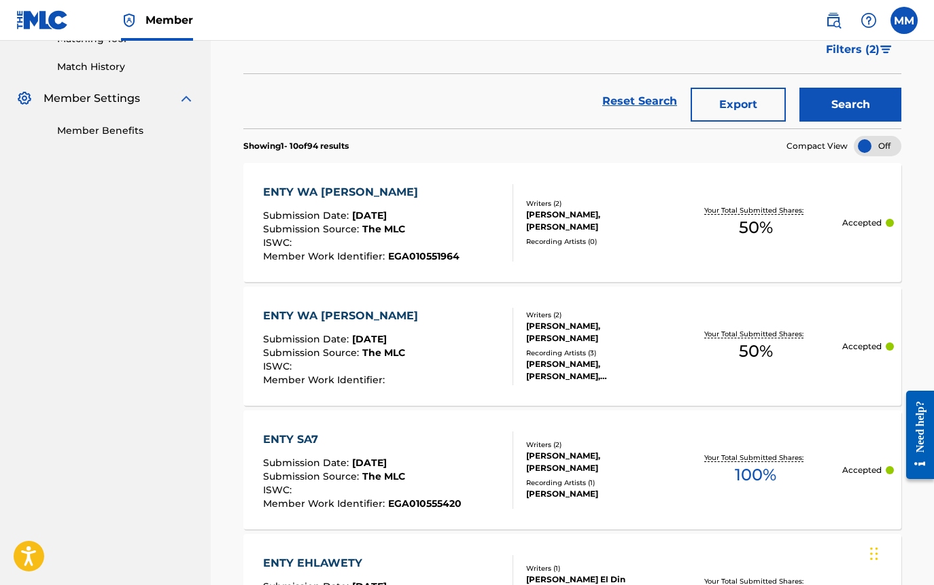
scroll to position [340, 0]
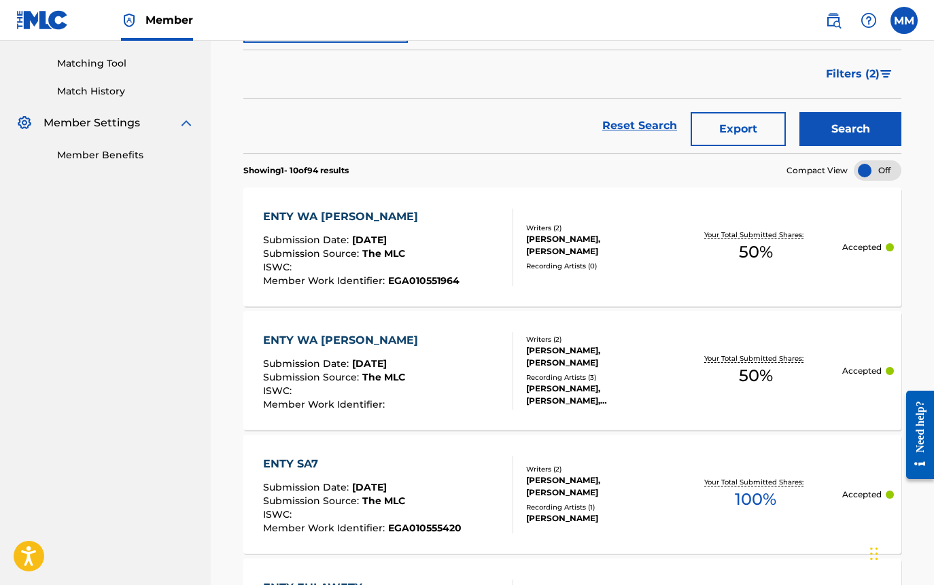
drag, startPoint x: 922, startPoint y: 243, endPoint x: 650, endPoint y: 175, distance: 281.0
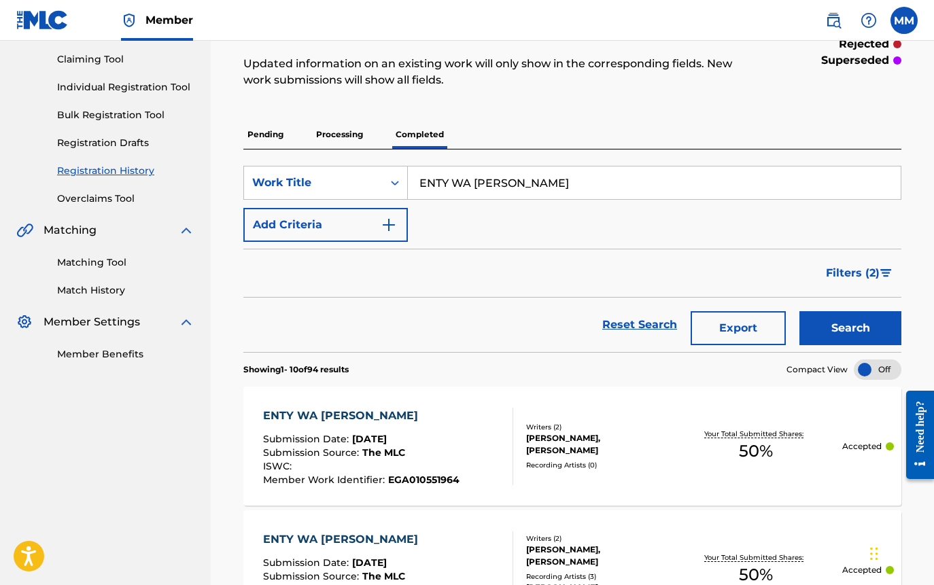
scroll to position [136, 0]
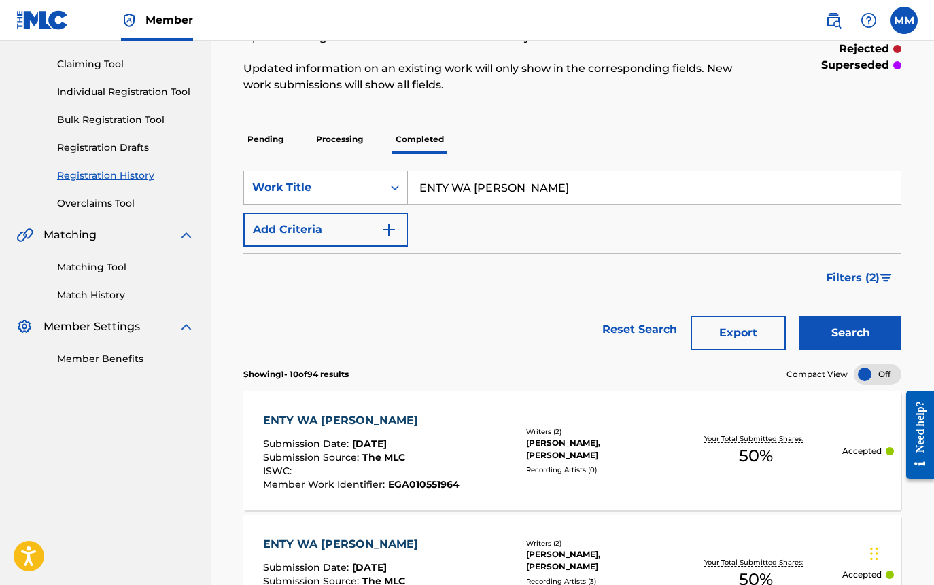
drag, startPoint x: 528, startPoint y: 185, endPoint x: 336, endPoint y: 185, distance: 192.3
click at [336, 185] on div "SearchWithCriteria6195be04-7451-4daf-871c-31bb29c41316 Work Title ENTY WA [PERS…" at bounding box center [572, 188] width 658 height 34
paste input "GANNA TEKFE"
click at [882, 332] on button "Search" at bounding box center [850, 333] width 102 height 34
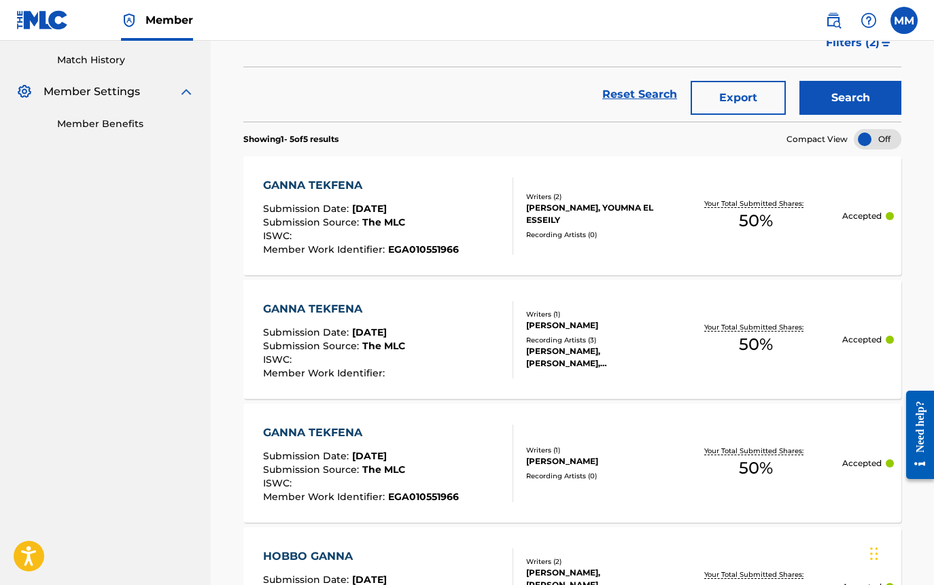
scroll to position [340, 0]
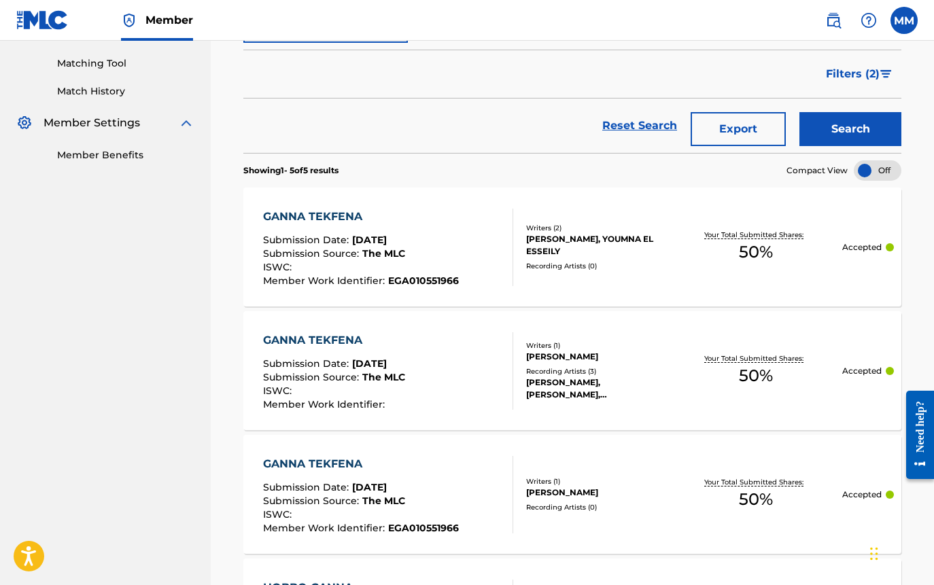
drag, startPoint x: 915, startPoint y: 252, endPoint x: 902, endPoint y: 249, distance: 12.7
click at [915, 252] on div "Registration History Registration History is a record of new work submissions o…" at bounding box center [572, 328] width 690 height 1118
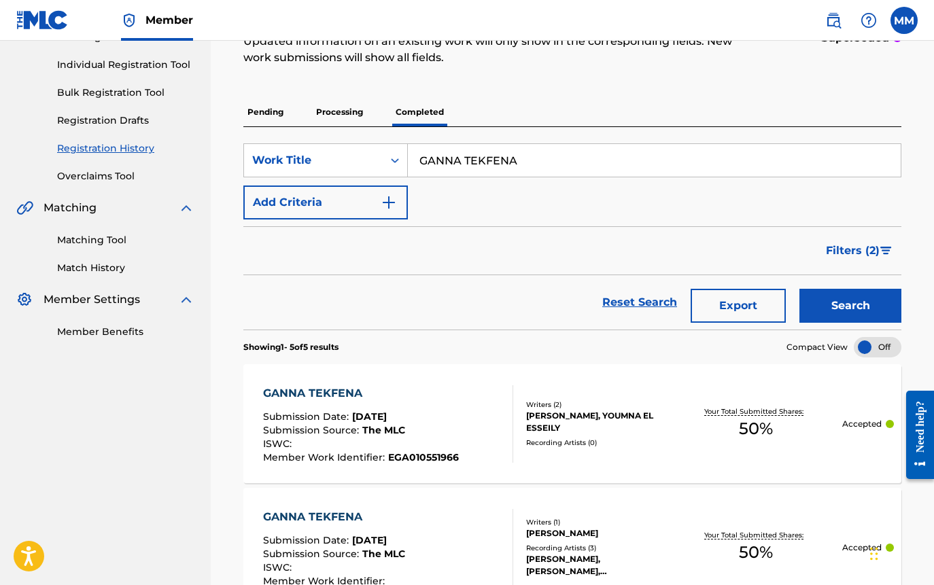
scroll to position [136, 0]
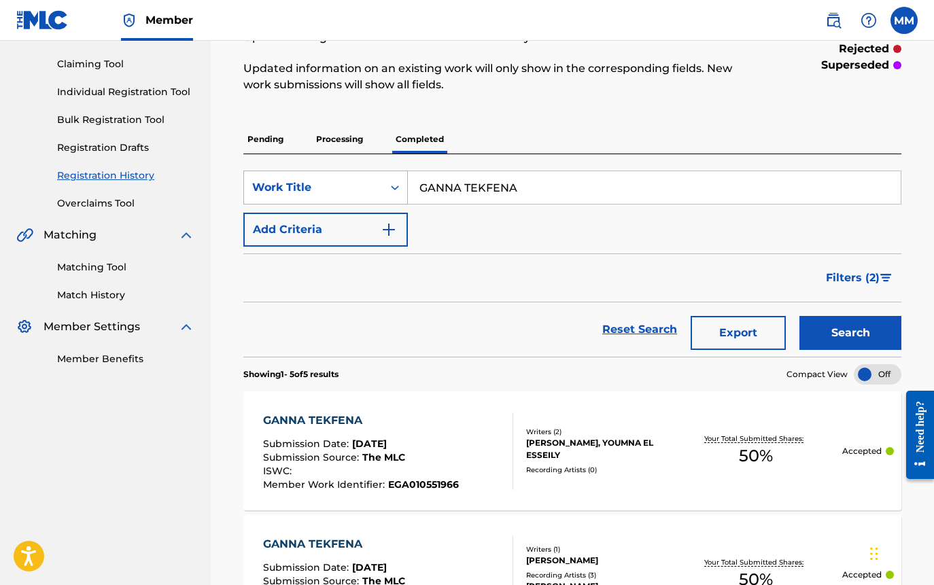
drag, startPoint x: 525, startPoint y: 189, endPoint x: 395, endPoint y: 185, distance: 129.8
click at [395, 185] on div "SearchWithCriteria6195be04-7451-4daf-871c-31bb29c41316 Work Title GANNA TEKFENA" at bounding box center [572, 188] width 658 height 34
paste input "QALQAN"
click at [821, 323] on button "Search" at bounding box center [850, 333] width 102 height 34
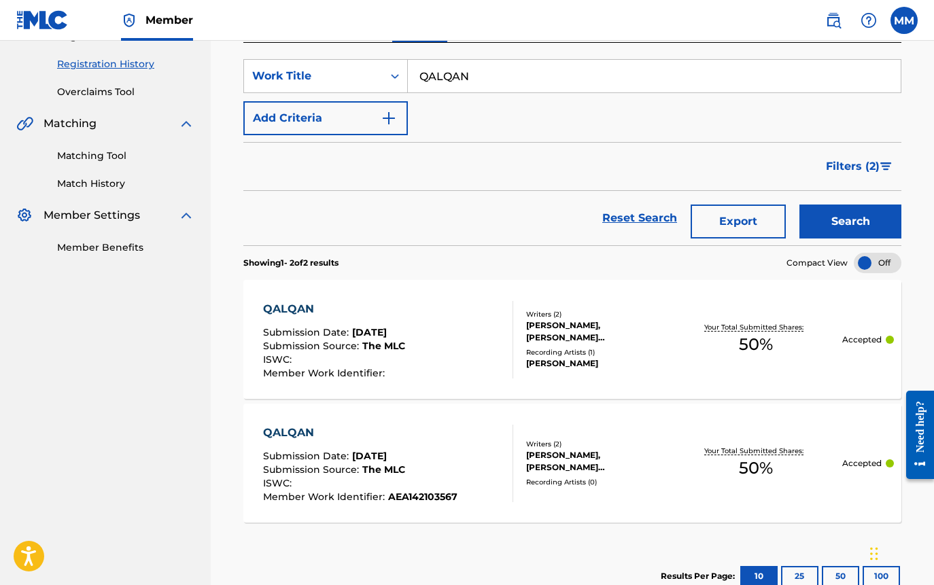
scroll to position [336, 0]
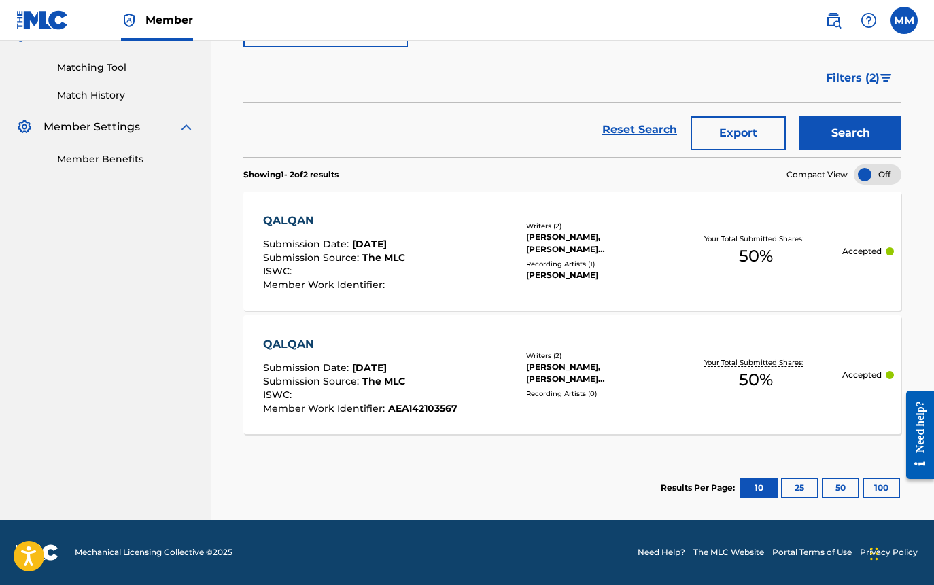
drag, startPoint x: 916, startPoint y: 250, endPoint x: 896, endPoint y: 241, distance: 21.9
click at [916, 250] on div "Registration History Registration History is a record of new work submissions o…" at bounding box center [572, 146] width 690 height 747
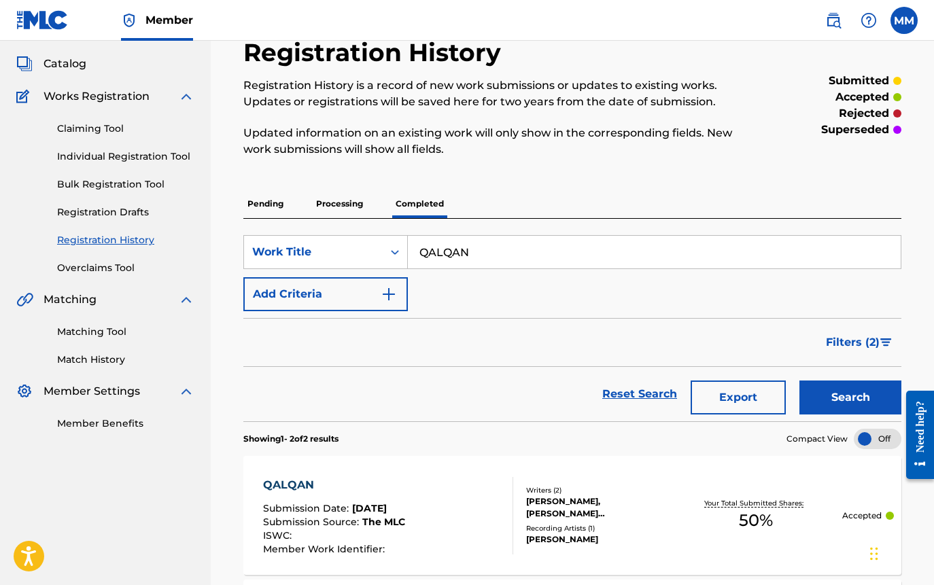
scroll to position [64, 0]
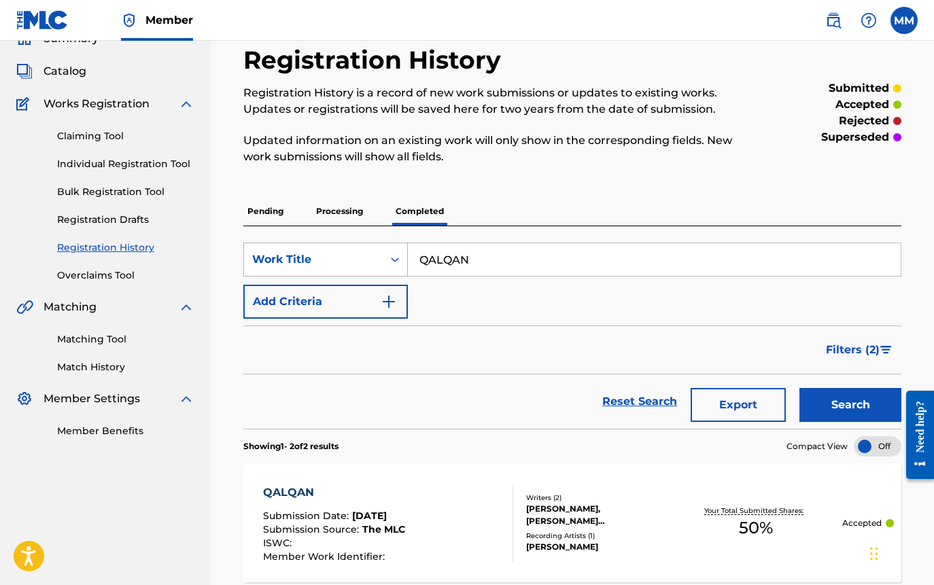
drag, startPoint x: 531, startPoint y: 263, endPoint x: 376, endPoint y: 263, distance: 154.9
click at [376, 263] on div "SearchWithCriteria6195be04-7451-4daf-871c-31bb29c41316 Work Title QALQAN" at bounding box center [572, 260] width 658 height 34
paste input "LAW BAS NERGAA"
click at [860, 405] on button "Search" at bounding box center [850, 405] width 102 height 34
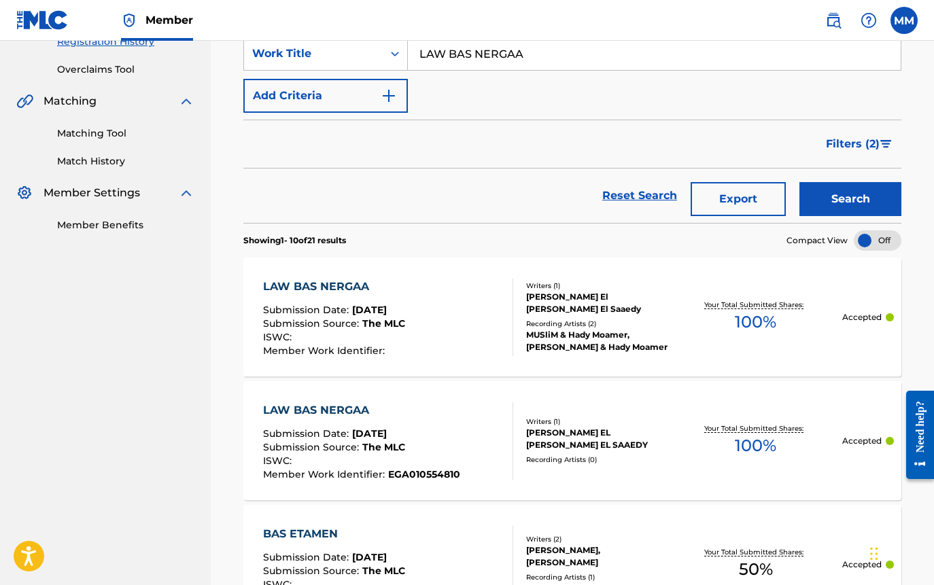
scroll to position [340, 0]
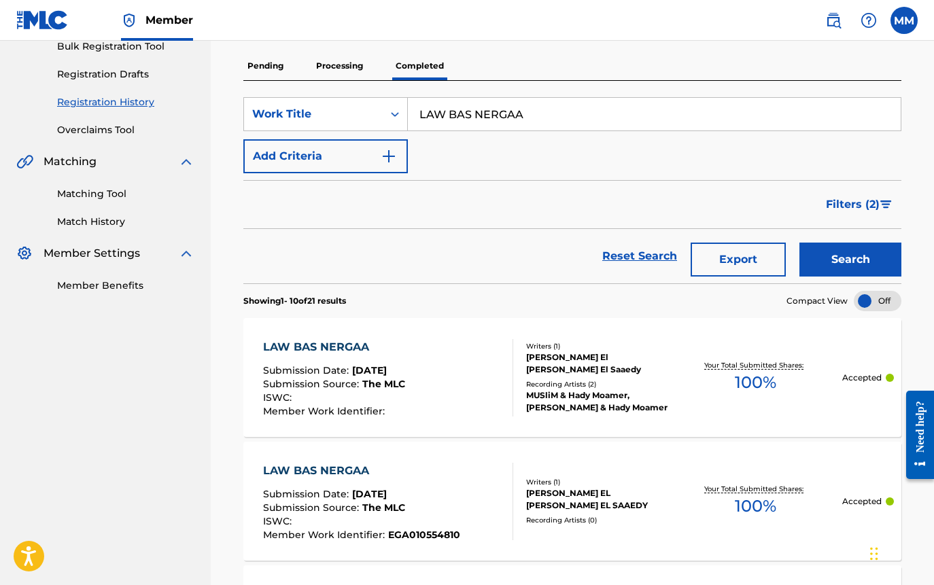
scroll to position [204, 0]
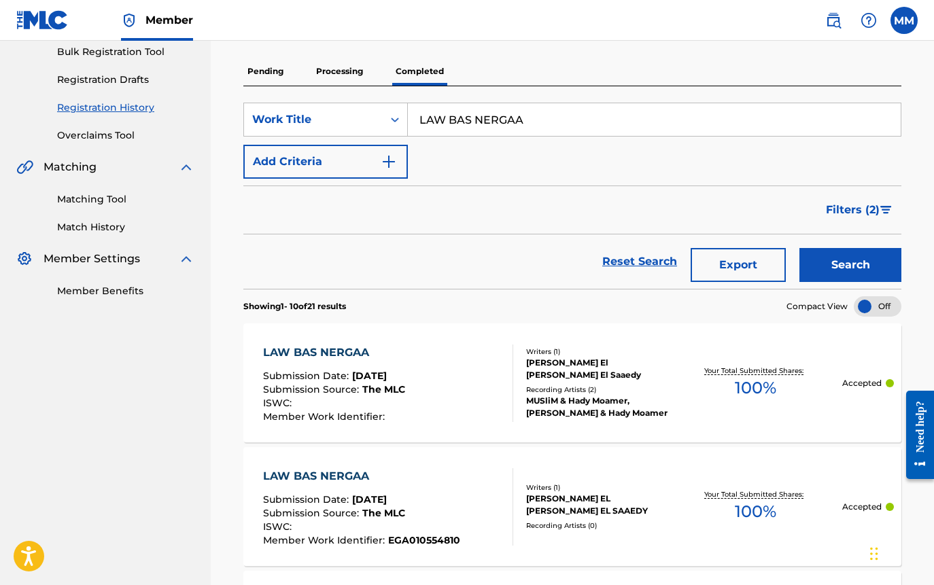
drag, startPoint x: 552, startPoint y: 124, endPoint x: 409, endPoint y: 109, distance: 144.1
click at [409, 109] on input "LAW BAS NERGAA" at bounding box center [654, 119] width 493 height 33
paste input "[PERSON_NAME] ALEKY"
click at [850, 270] on button "Search" at bounding box center [850, 265] width 102 height 34
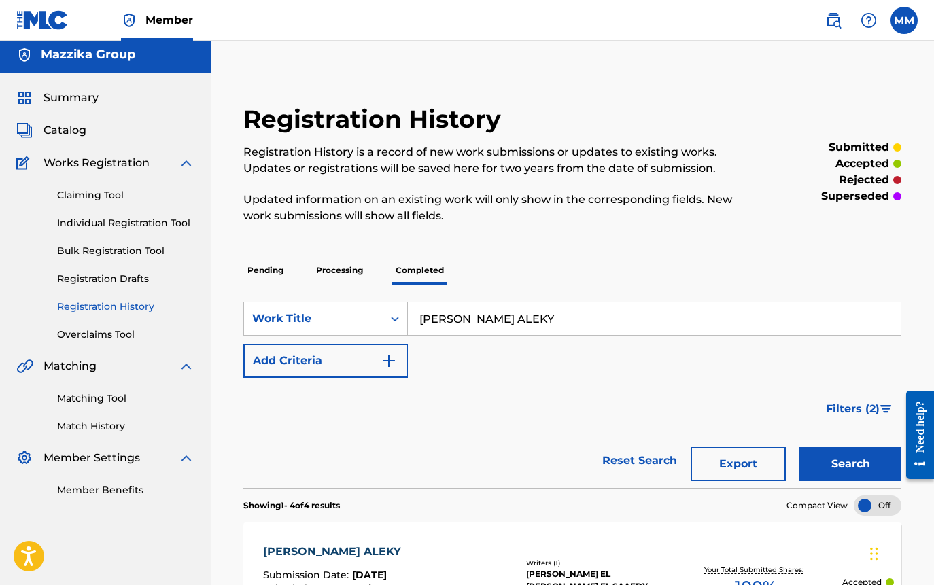
scroll to position [0, 0]
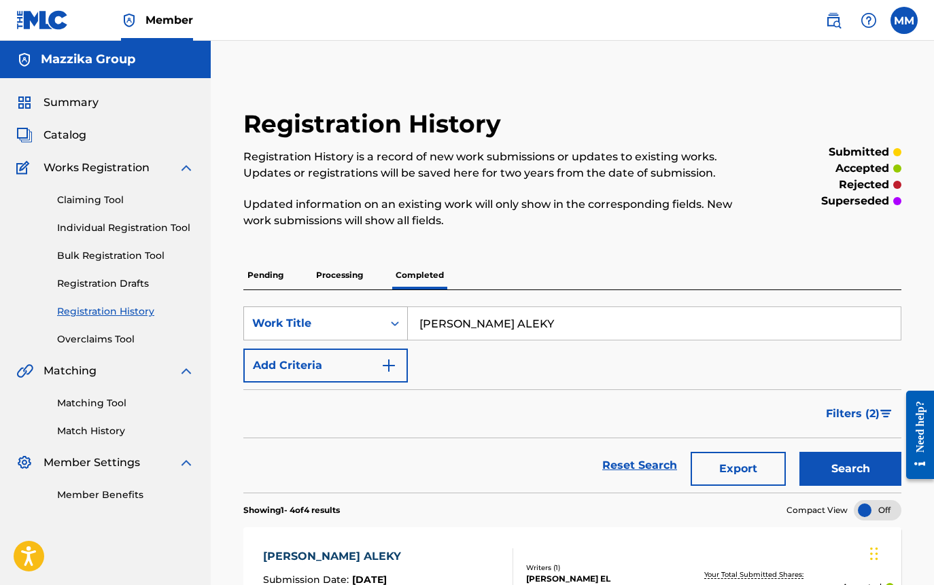
drag, startPoint x: 522, startPoint y: 324, endPoint x: 404, endPoint y: 319, distance: 119.0
click at [404, 319] on div "SearchWithCriteria6195be04-7451-4daf-871c-31bb29c41316 Work Title [PERSON_NAME]…" at bounding box center [572, 323] width 658 height 34
paste input "[PERSON_NAME]"
type input "[PERSON_NAME]"
click at [862, 470] on button "Search" at bounding box center [850, 469] width 102 height 34
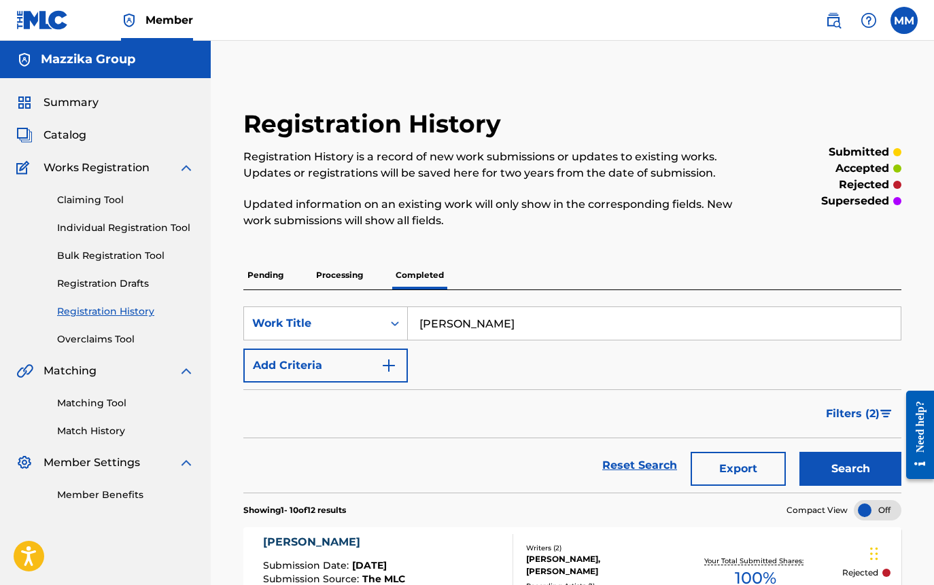
click at [82, 139] on span "Catalog" at bounding box center [64, 135] width 43 height 16
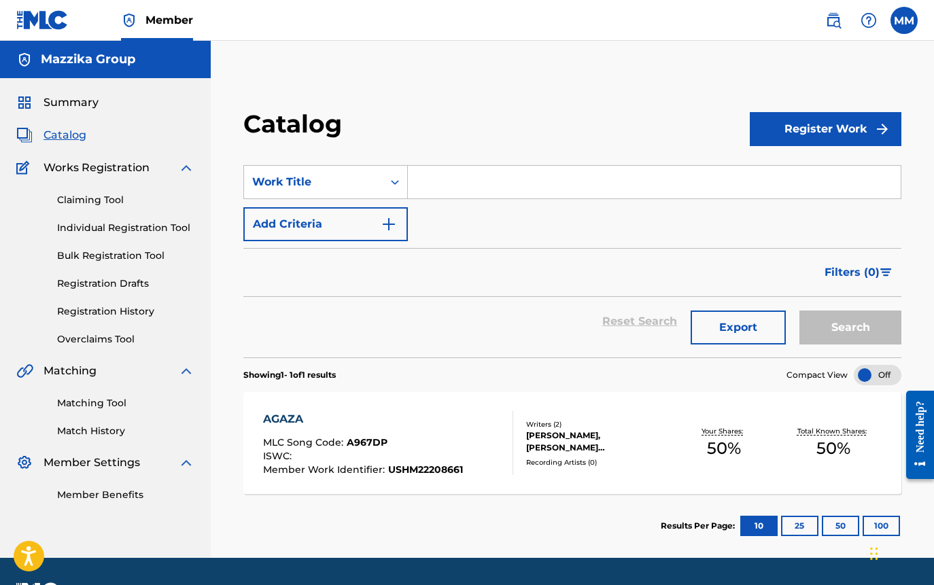
paste input "[PERSON_NAME]"
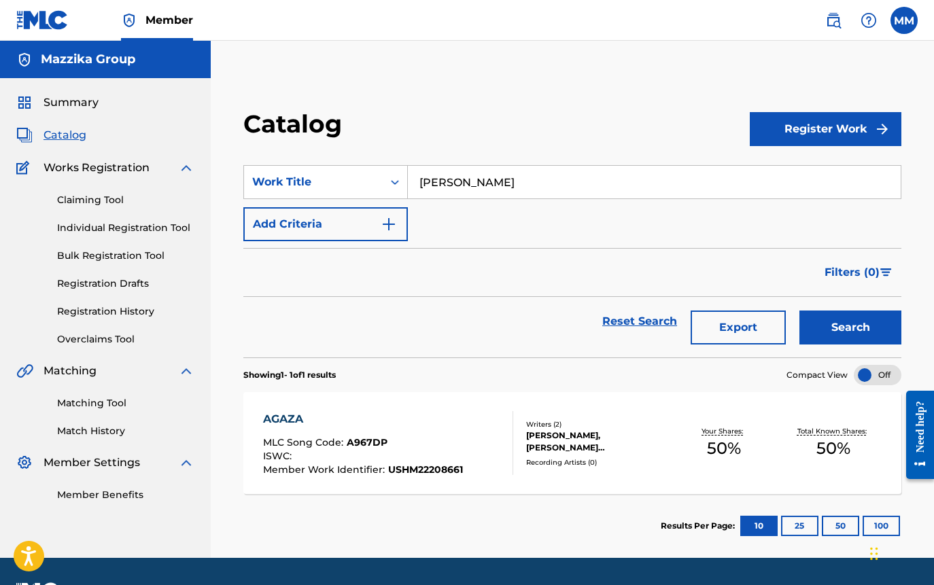
type input "[PERSON_NAME]"
click at [825, 331] on button "Search" at bounding box center [850, 328] width 102 height 34
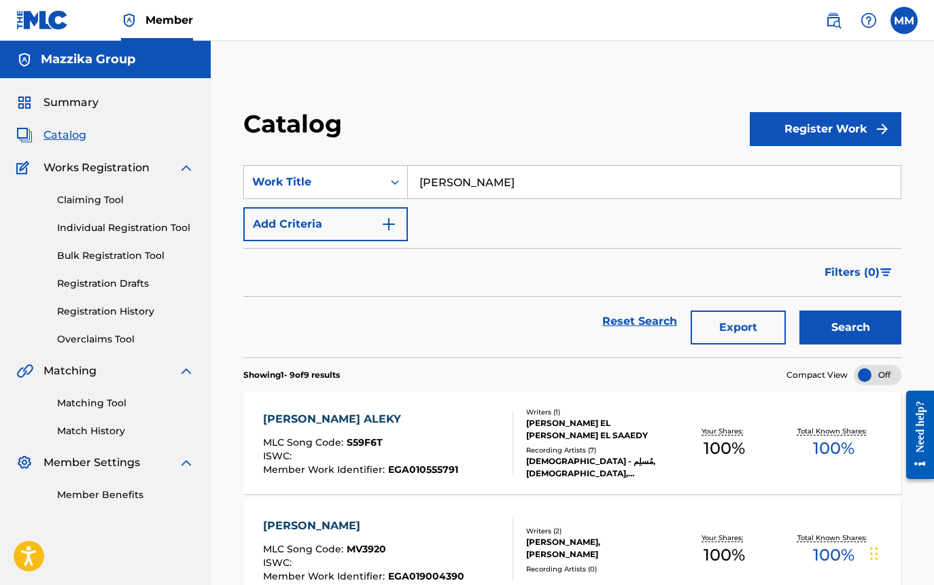
click at [66, 130] on span "Catalog" at bounding box center [64, 135] width 43 height 16
click at [66, 135] on span "Catalog" at bounding box center [64, 135] width 43 height 16
click at [61, 96] on span "Summary" at bounding box center [70, 102] width 55 height 16
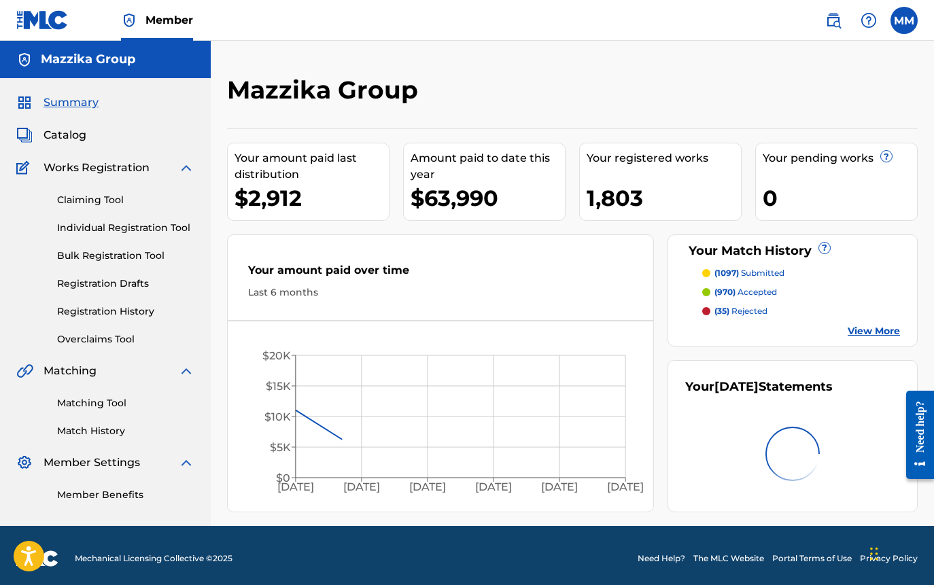
click at [54, 135] on span "Catalog" at bounding box center [64, 135] width 43 height 16
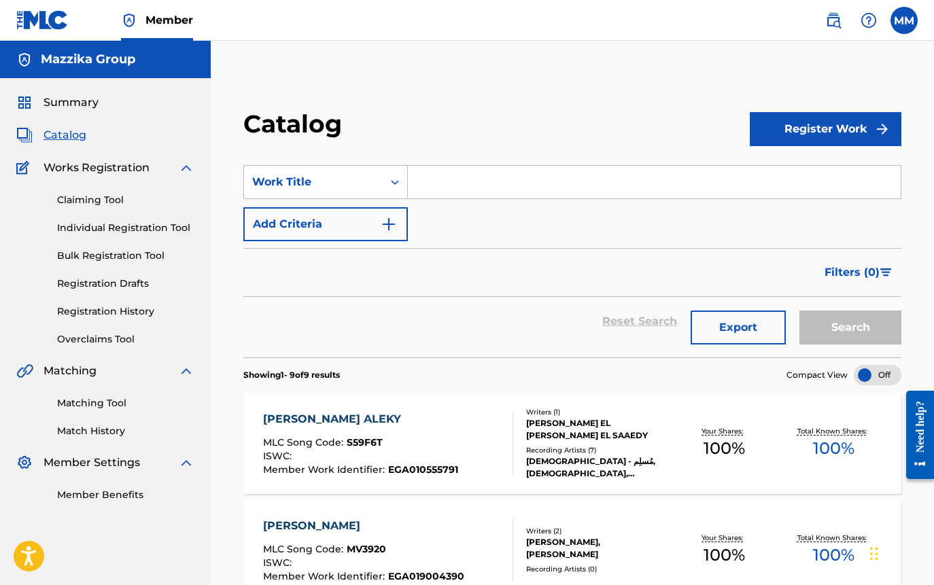
click at [836, 20] on img at bounding box center [833, 20] width 16 height 16
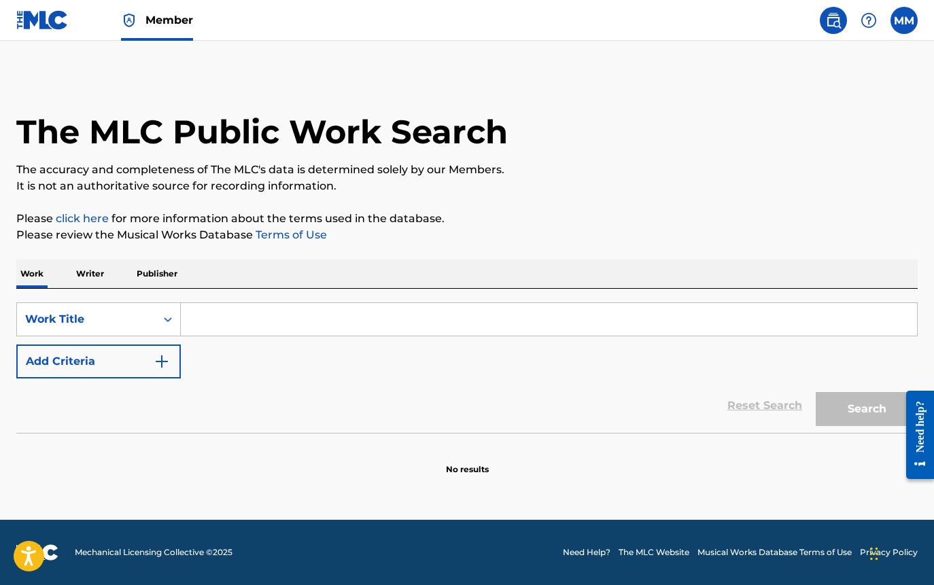
click at [42, 32] on link at bounding box center [42, 20] width 52 height 40
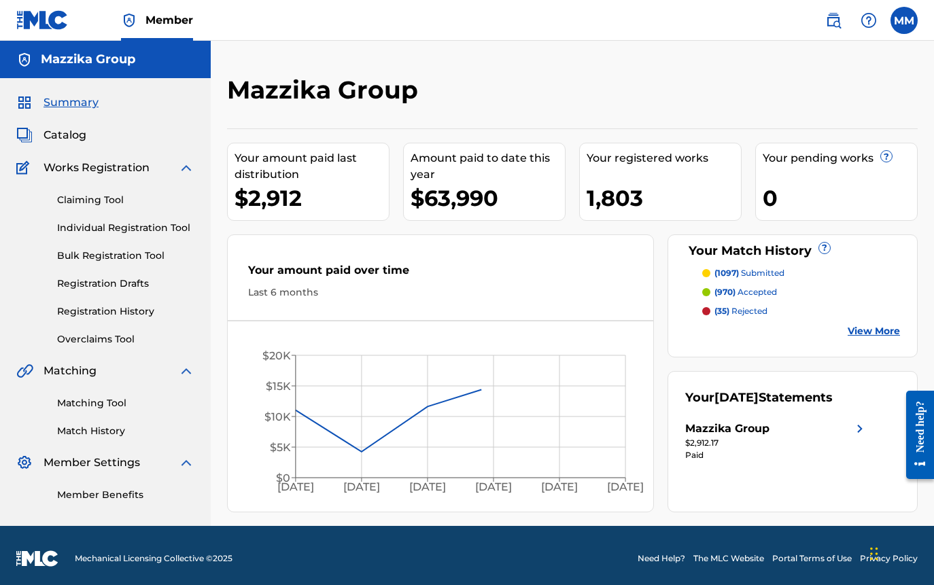
click at [54, 131] on span "Catalog" at bounding box center [64, 135] width 43 height 16
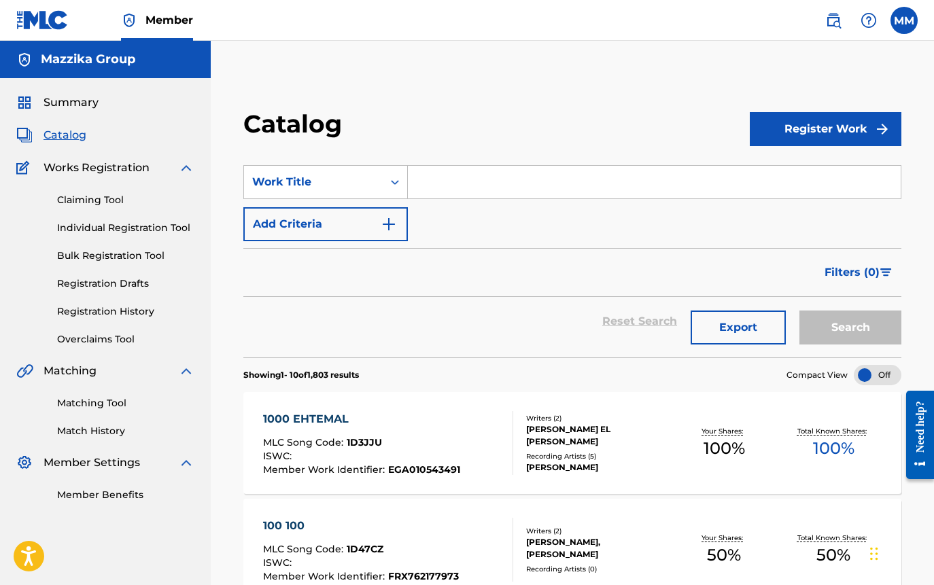
click at [748, 328] on button "Export" at bounding box center [737, 328] width 95 height 34
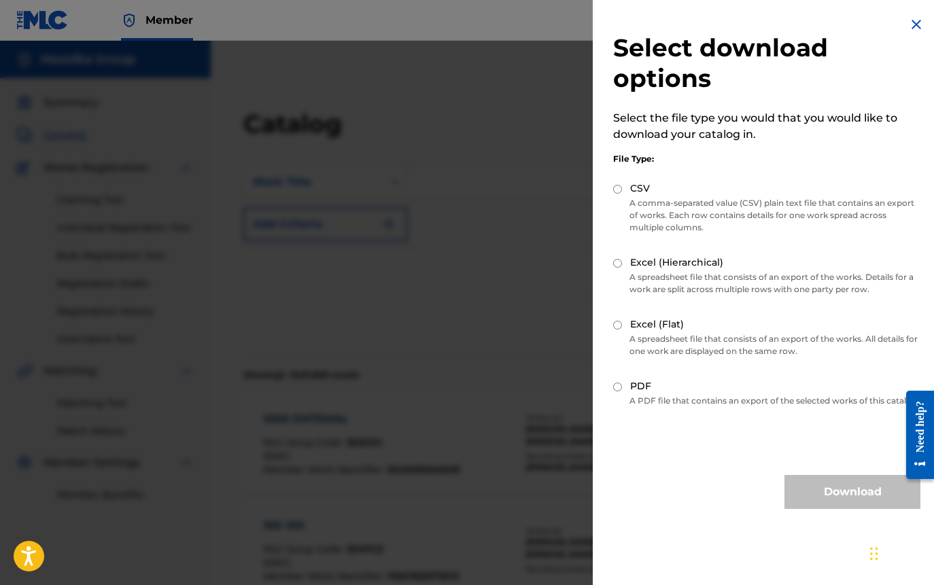
click at [620, 327] on input "Excel (Flat)" at bounding box center [617, 325] width 9 height 9
radio input "true"
click at [830, 500] on button "Download" at bounding box center [852, 492] width 136 height 34
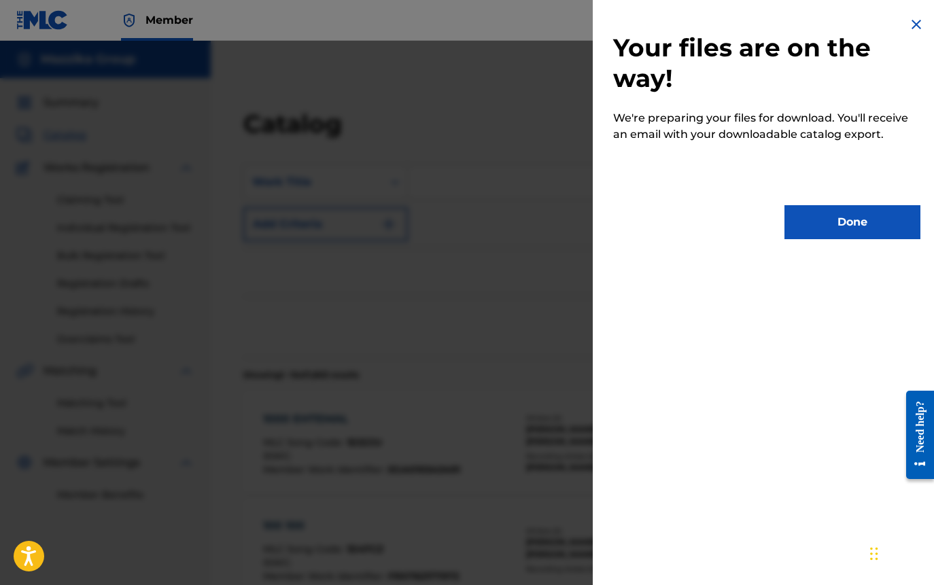
click at [874, 231] on button "Done" at bounding box center [852, 222] width 136 height 34
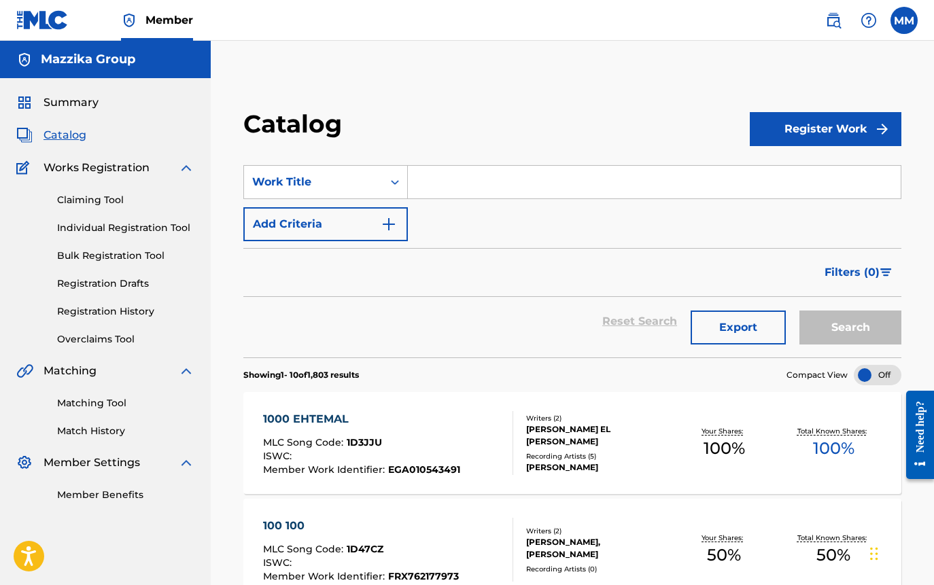
click at [453, 181] on input "Search Form" at bounding box center [654, 182] width 493 height 33
paste input "EKHTERAA"
type input "EKHTERAA"
click at [870, 323] on button "Search" at bounding box center [850, 328] width 102 height 34
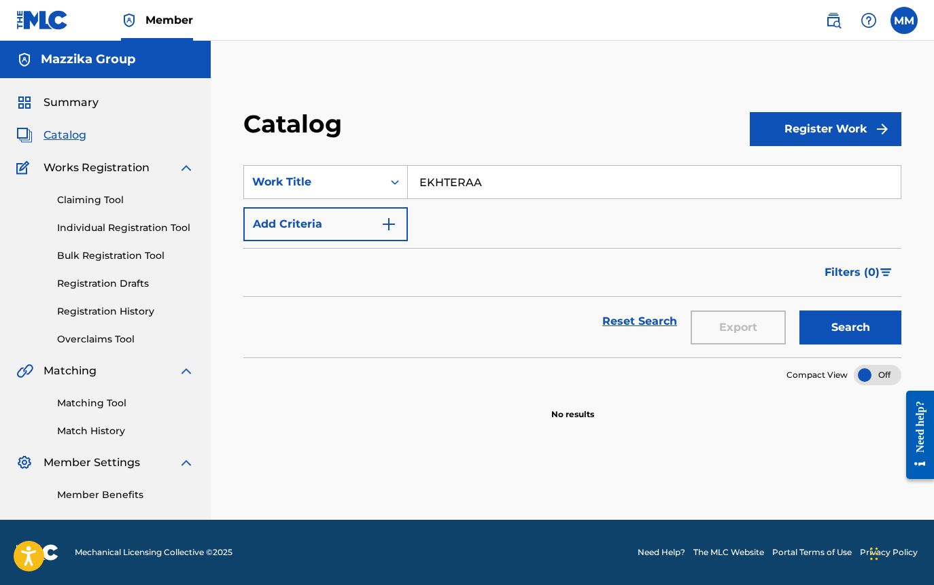
drag, startPoint x: 96, startPoint y: 310, endPoint x: 118, endPoint y: 304, distance: 22.6
click at [96, 310] on link "Registration History" at bounding box center [125, 311] width 137 height 14
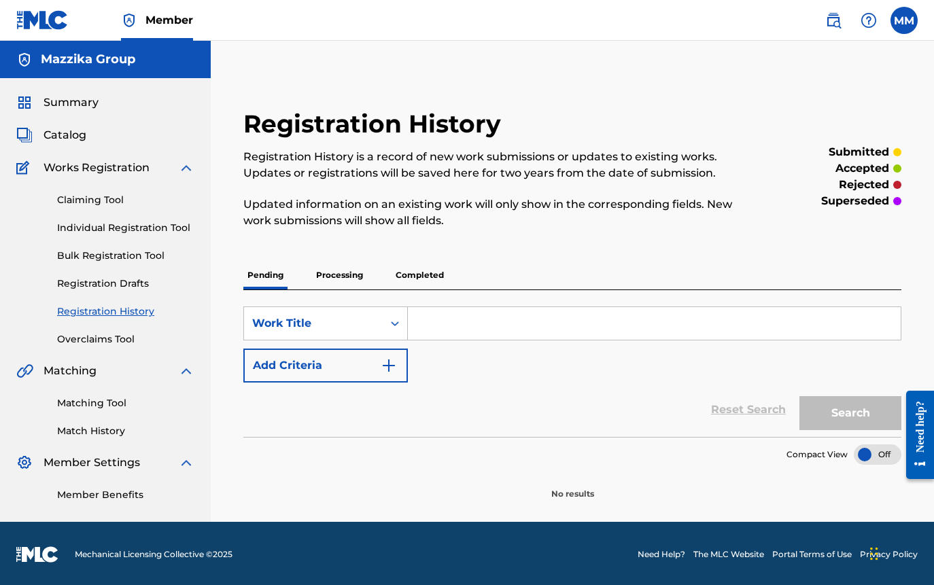
click at [421, 281] on p "Completed" at bounding box center [419, 275] width 56 height 29
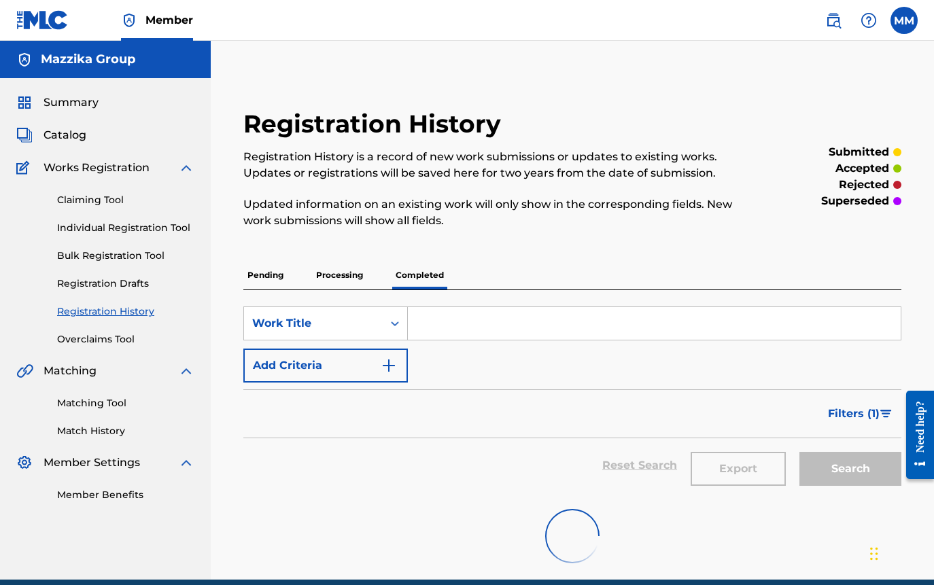
click at [479, 318] on input "Search Form" at bounding box center [654, 323] width 493 height 33
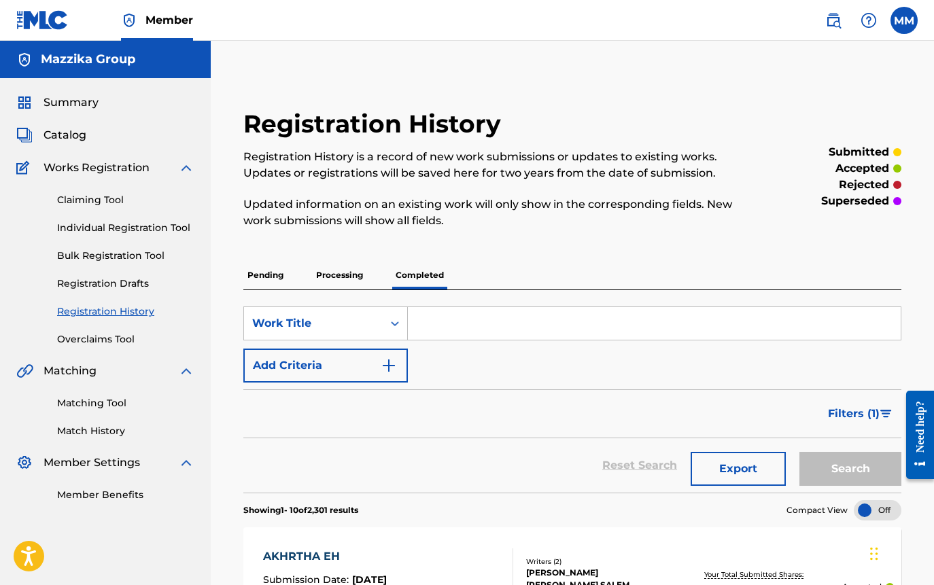
paste input "EKHTERAA"
click at [823, 455] on button "Search" at bounding box center [850, 469] width 102 height 34
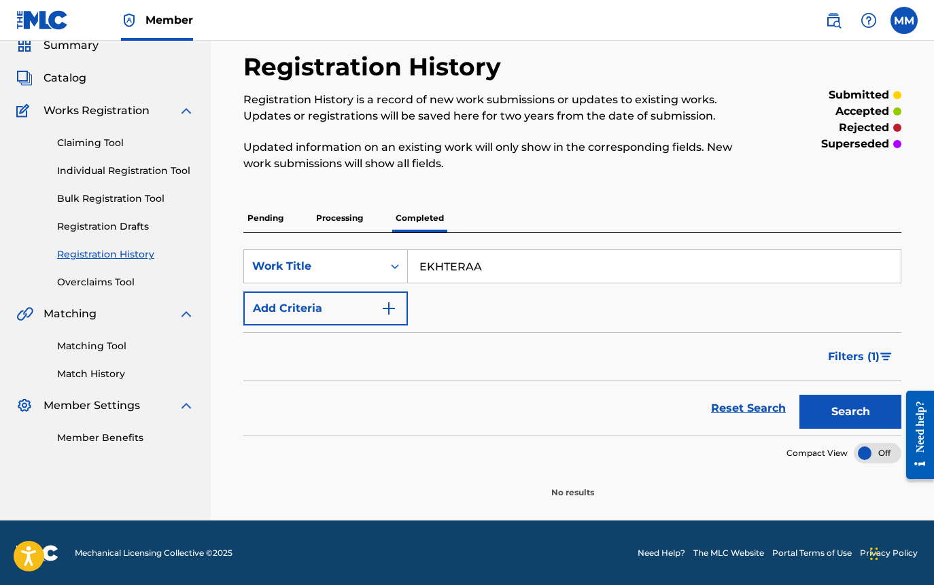
scroll to position [58, 0]
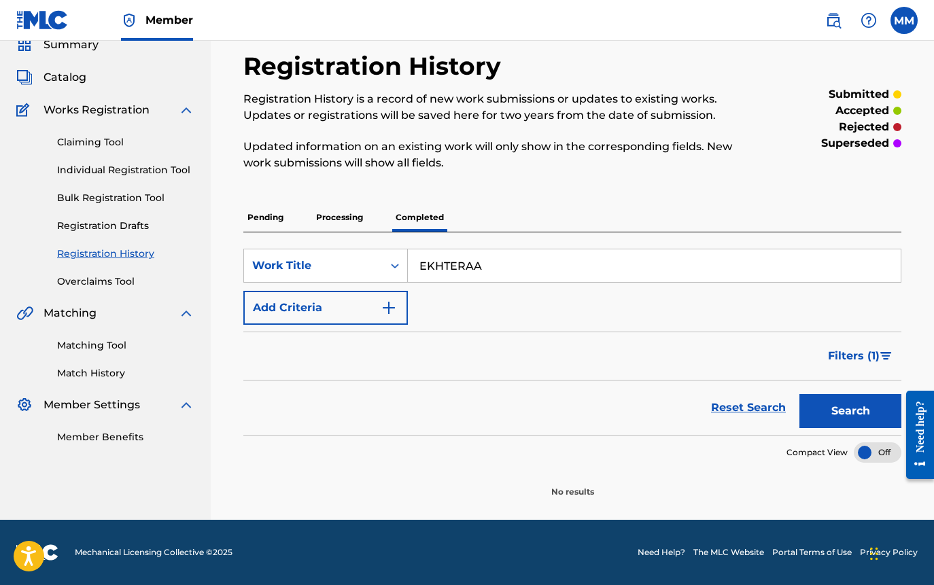
click at [839, 359] on span "Filters ( 1 )" at bounding box center [854, 356] width 52 height 16
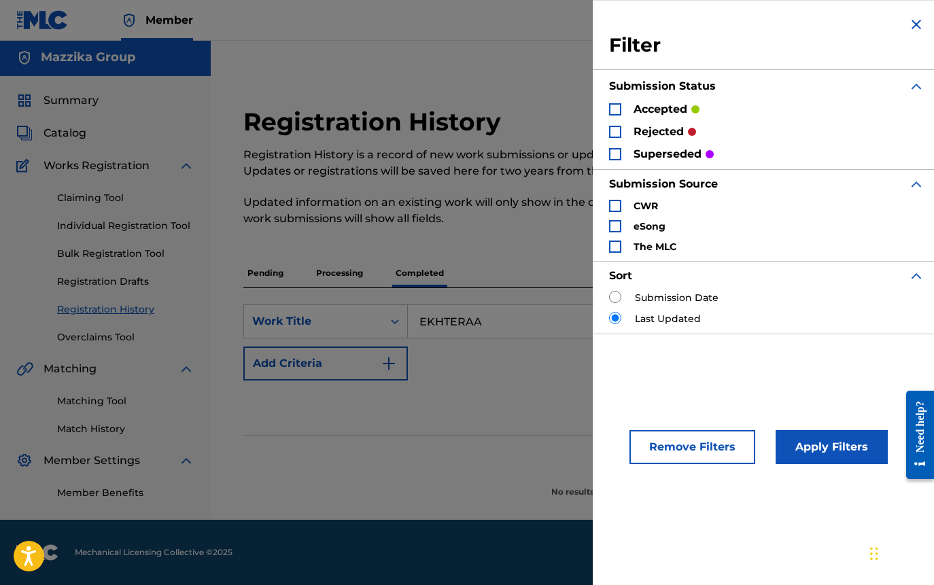
click at [652, 111] on p "accepted" at bounding box center [660, 109] width 54 height 16
click at [652, 129] on p "rejected" at bounding box center [658, 132] width 50 height 16
click at [616, 109] on div "Search Form" at bounding box center [615, 109] width 12 height 12
click at [611, 135] on div "Search Form" at bounding box center [615, 132] width 12 height 12
click at [614, 157] on div "Search Form" at bounding box center [615, 154] width 12 height 12
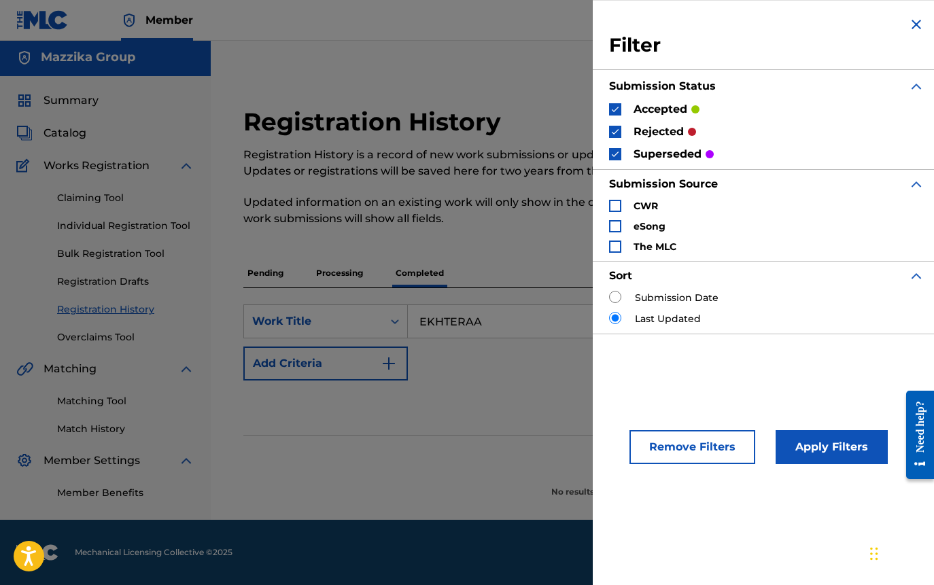
click at [816, 449] on button "Apply Filters" at bounding box center [831, 447] width 112 height 34
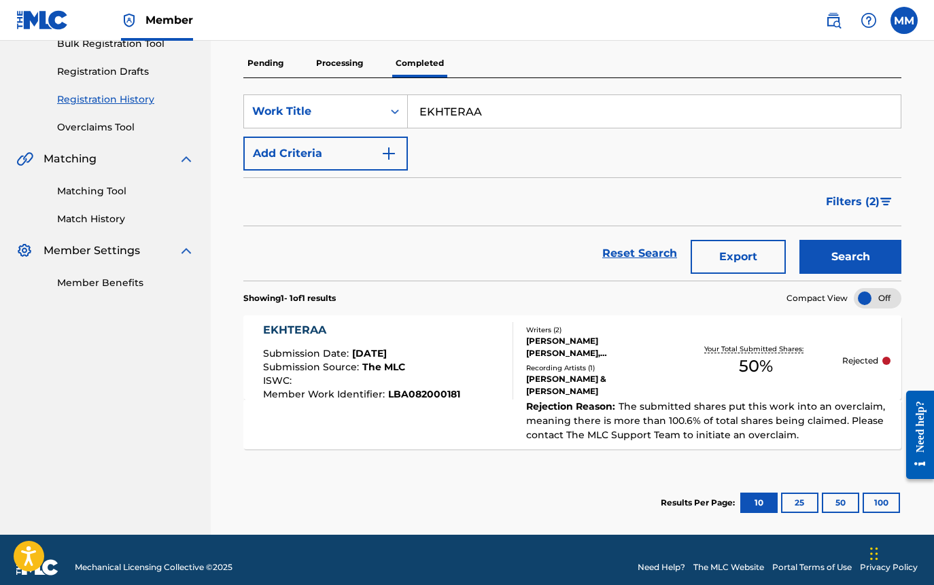
scroll to position [227, 0]
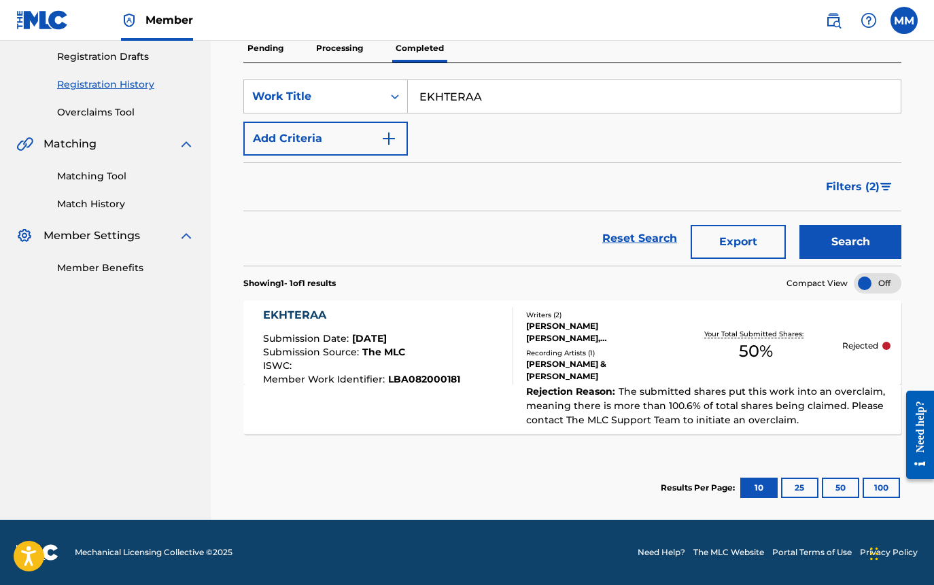
click at [920, 211] on div "Registration History Registration History is a record of new work submissions o…" at bounding box center [572, 184] width 723 height 672
click at [856, 128] on div "SearchWithCriteria6195be04-7451-4daf-871c-31bb29c41316 Work Title EKHTERAA Add …" at bounding box center [572, 117] width 658 height 76
click at [527, 99] on input "EKHTERAA" at bounding box center [654, 96] width 493 height 33
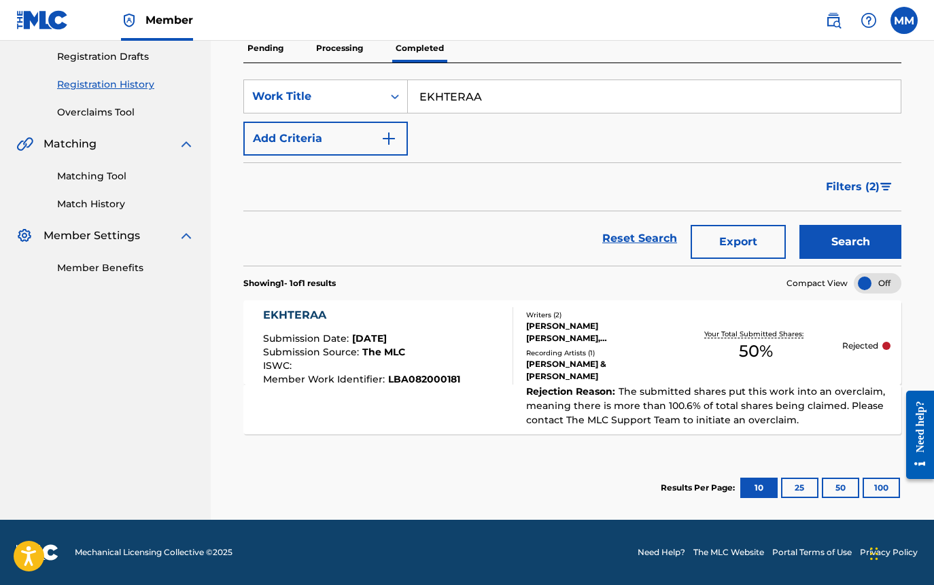
paste input "[PERSON_NAME]"
click at [826, 236] on button "Search" at bounding box center [850, 242] width 102 height 34
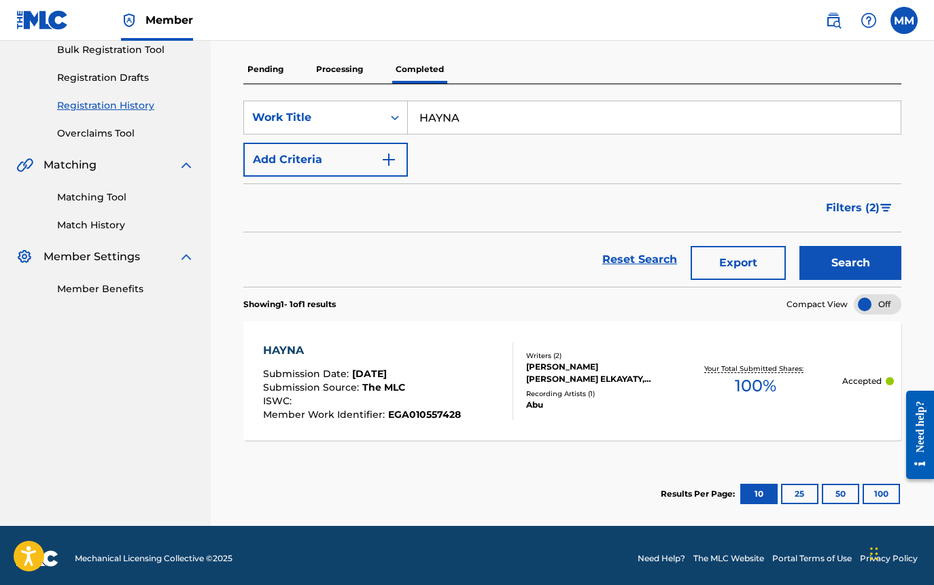
scroll to position [212, 0]
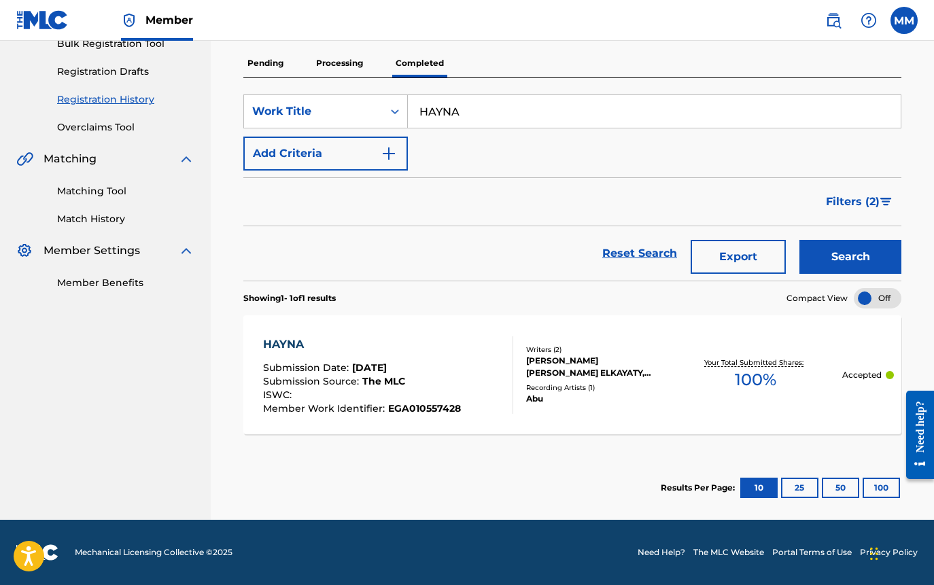
click at [917, 229] on div "Registration History Registration History is a record of new work submissions o…" at bounding box center [572, 191] width 723 height 657
click at [478, 109] on input "HAYNA" at bounding box center [654, 111] width 493 height 33
paste input "MESH KOL WAHED"
click at [819, 260] on button "Search" at bounding box center [850, 257] width 102 height 34
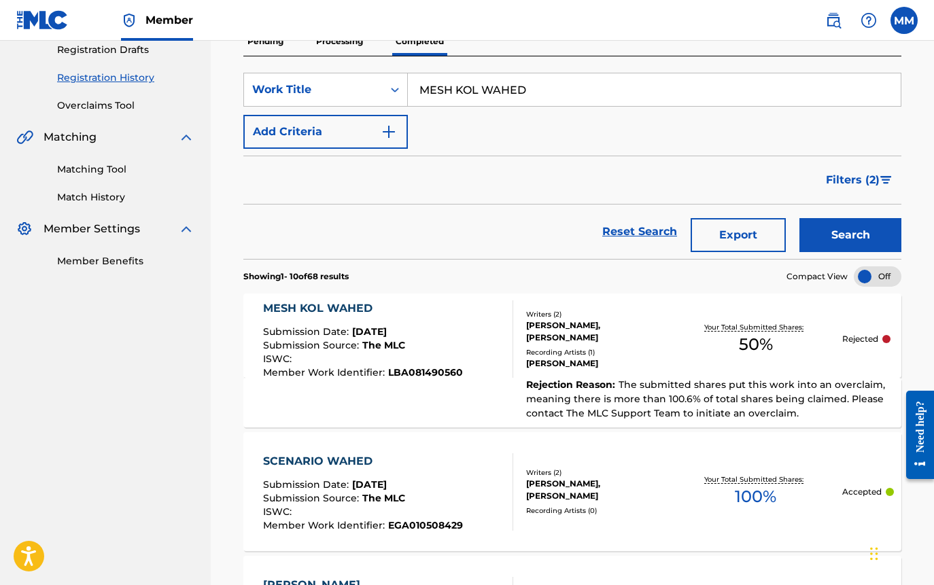
scroll to position [204, 0]
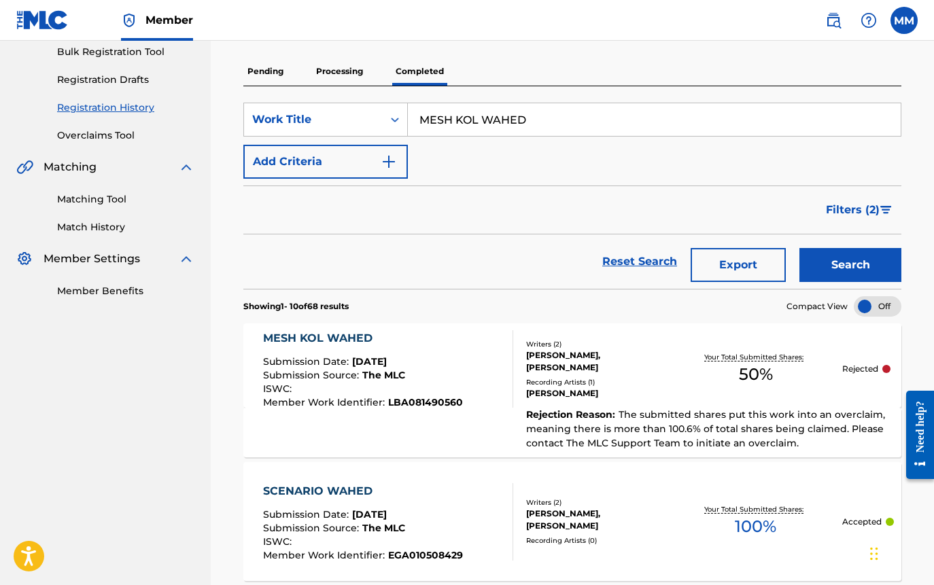
click at [546, 122] on input "MESH KOL WAHED" at bounding box center [654, 119] width 493 height 33
paste input "[PERSON_NAME] FARHETY"
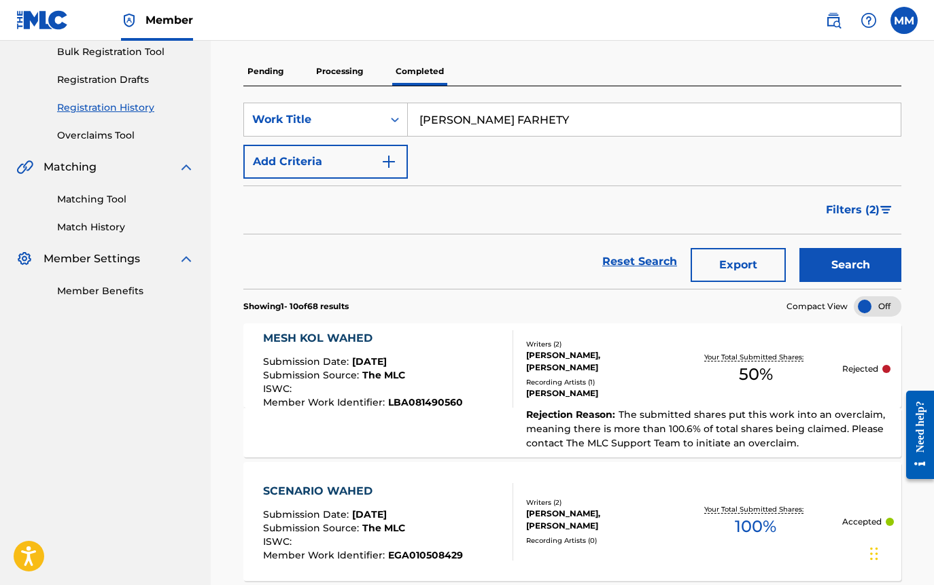
type input "[PERSON_NAME] FARHETY"
click at [813, 256] on button "Search" at bounding box center [850, 265] width 102 height 34
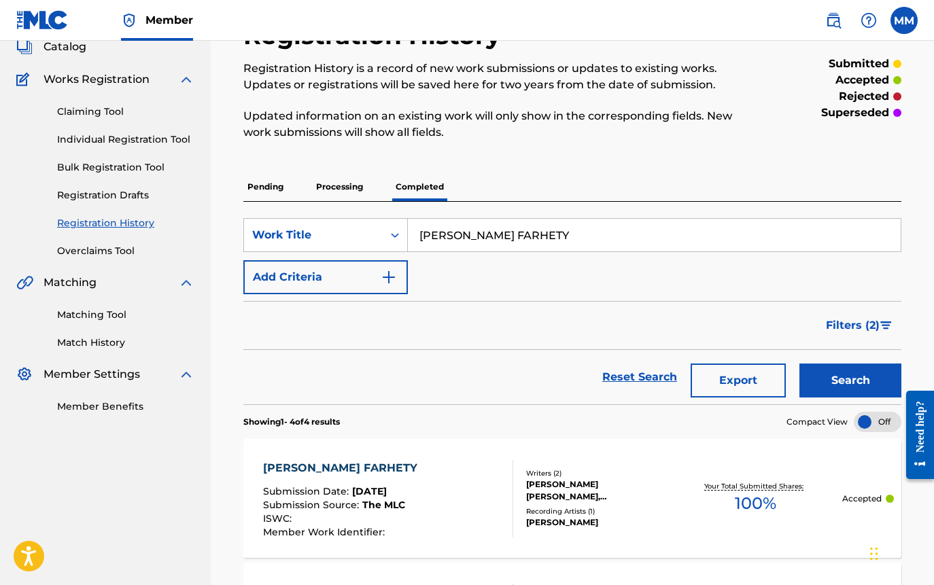
scroll to position [68, 0]
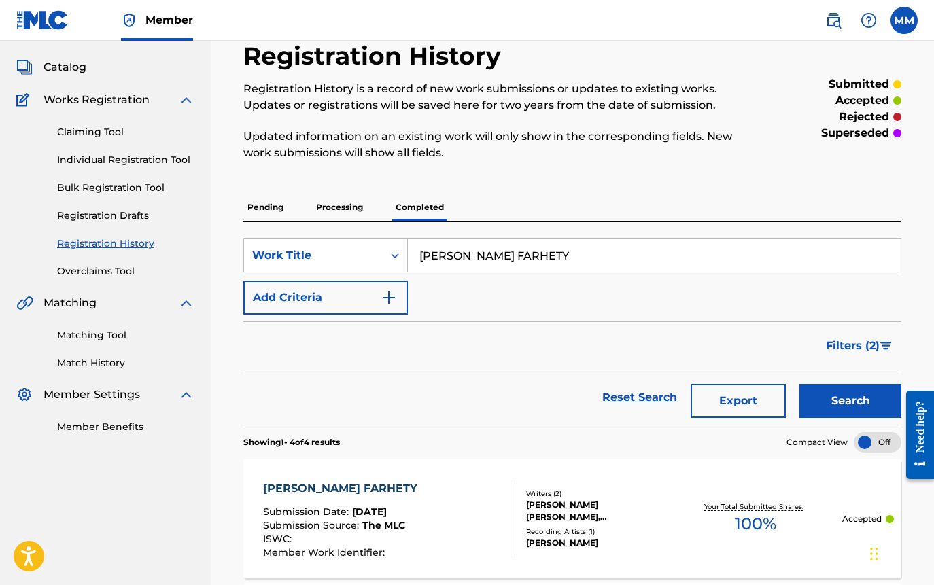
click at [65, 63] on span "Catalog" at bounding box center [64, 67] width 43 height 16
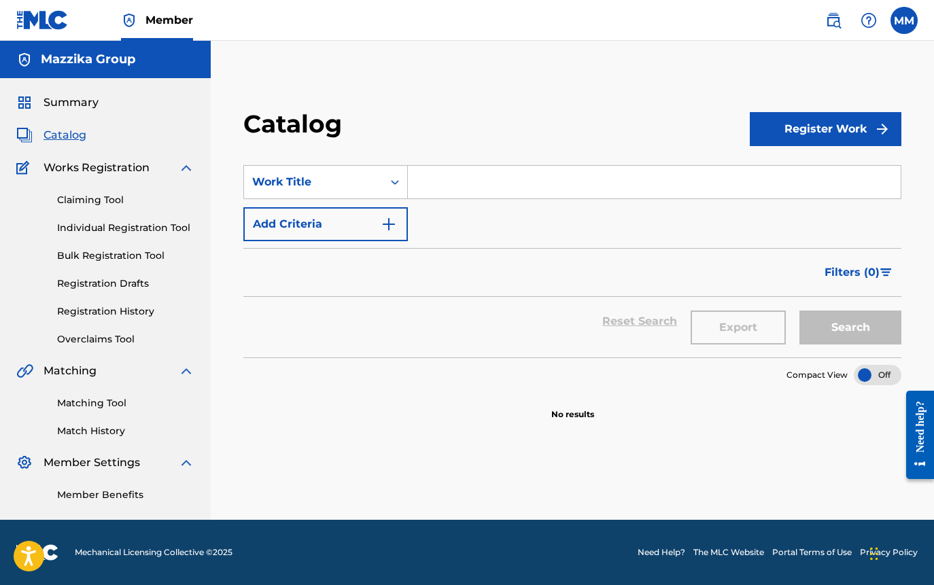
click at [501, 179] on input "Search Form" at bounding box center [654, 182] width 493 height 33
paste input "[PERSON_NAME] FARHETY"
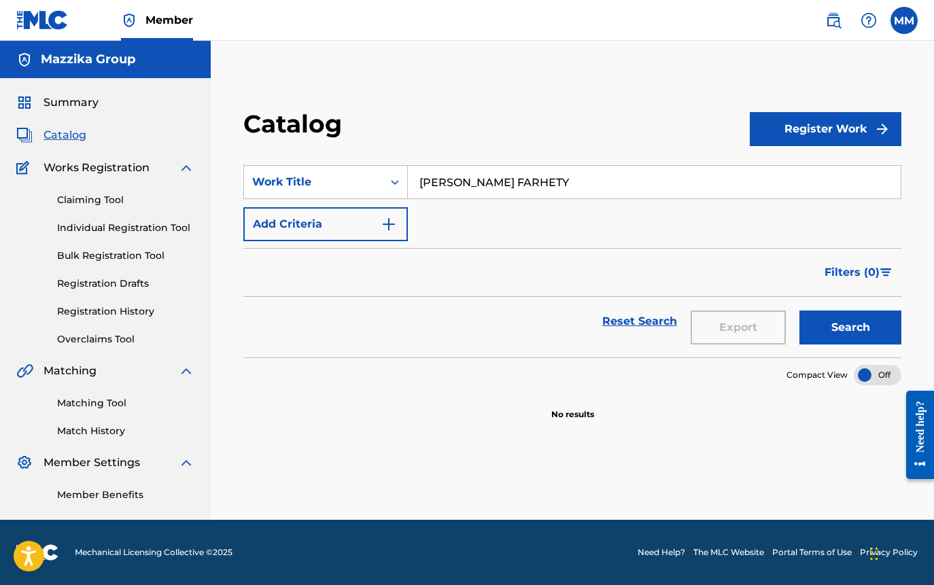
type input "[PERSON_NAME] FARHETY"
click at [864, 327] on button "Search" at bounding box center [850, 328] width 102 height 34
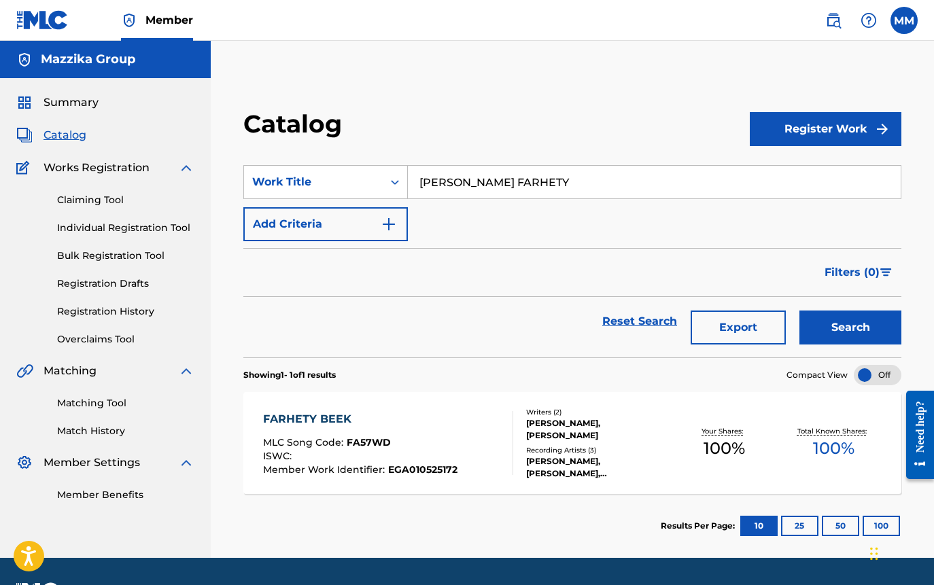
scroll to position [38, 0]
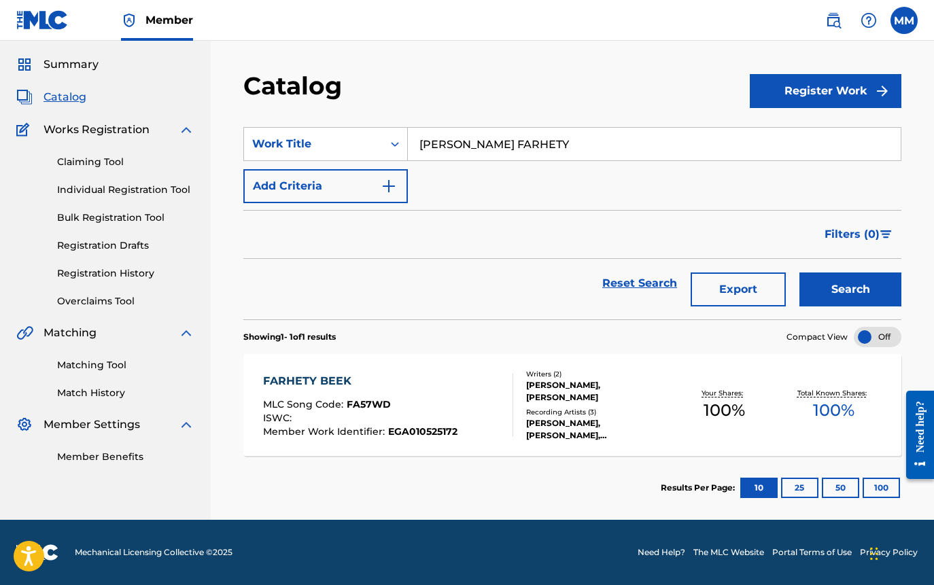
click at [900, 188] on div "SearchWithCriteria3077359a-79a1-4474-8aa2-194469a46995 Work Title [PERSON_NAME]…" at bounding box center [572, 165] width 658 height 76
click at [80, 273] on link "Registration History" at bounding box center [125, 273] width 137 height 14
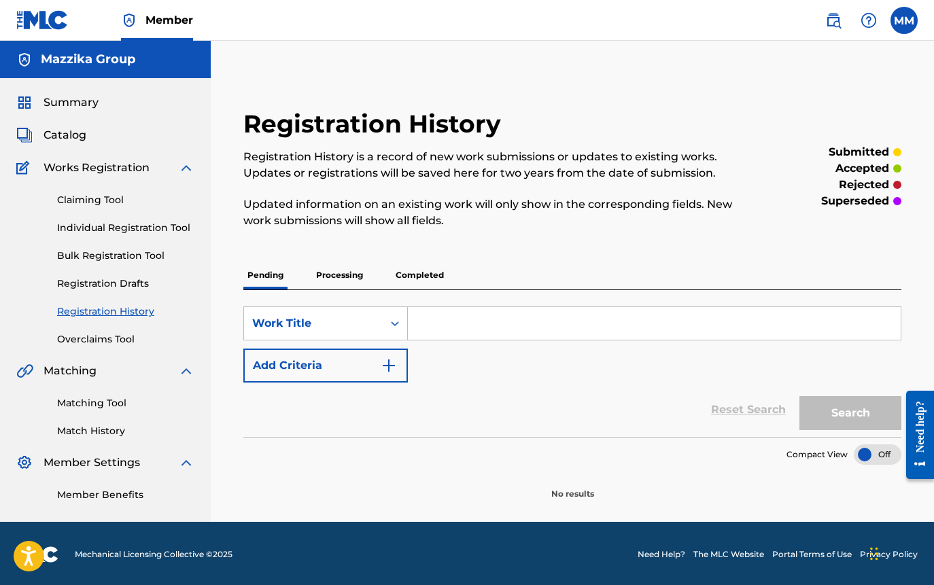
click at [435, 272] on p "Completed" at bounding box center [419, 275] width 56 height 29
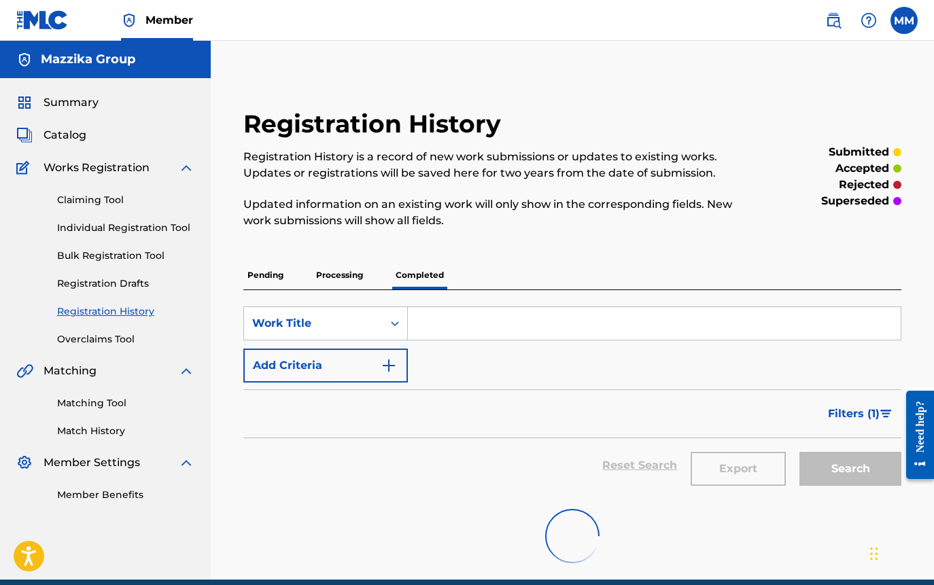
click at [600, 321] on input "Search Form" at bounding box center [654, 323] width 493 height 33
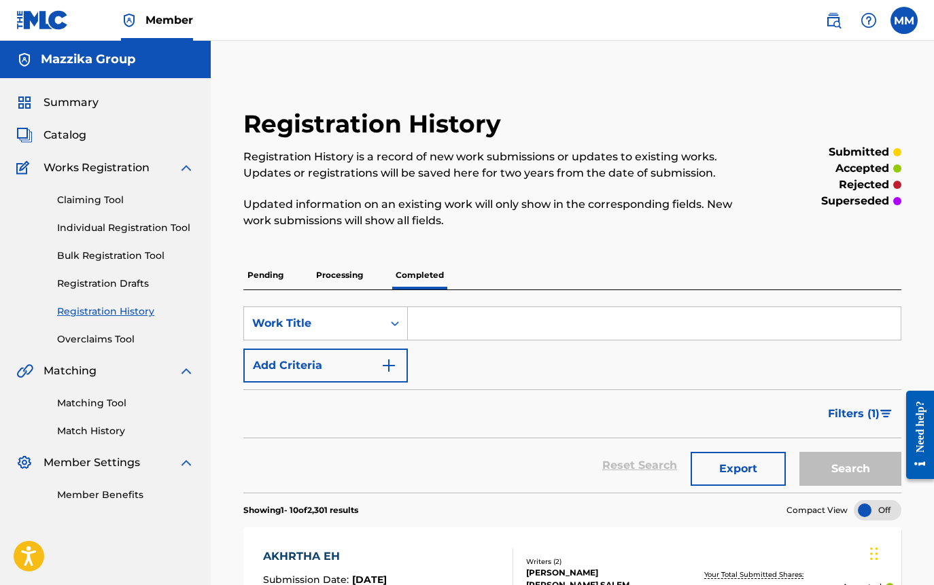
paste input "[PERSON_NAME]"
type input "[PERSON_NAME]"
click at [842, 478] on button "Search" at bounding box center [850, 469] width 102 height 34
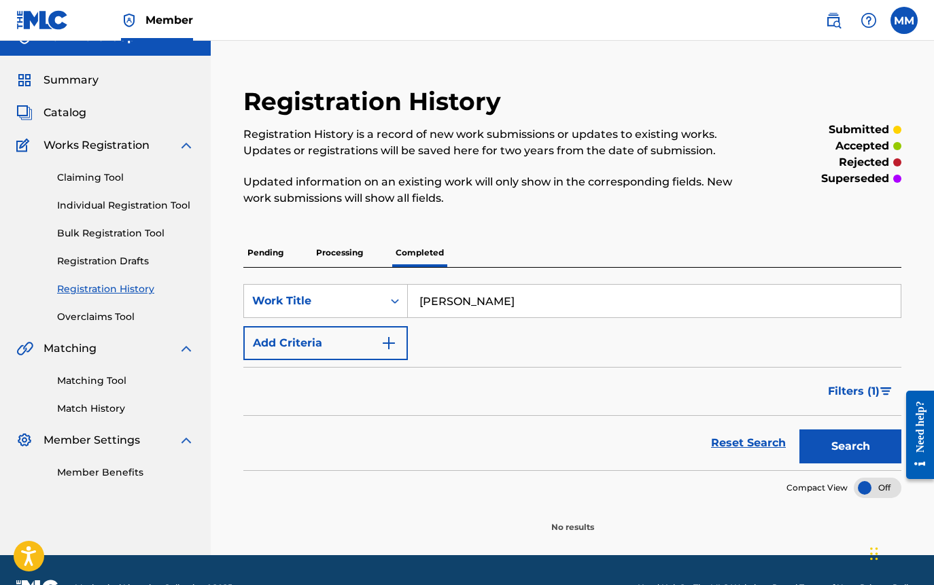
scroll to position [58, 0]
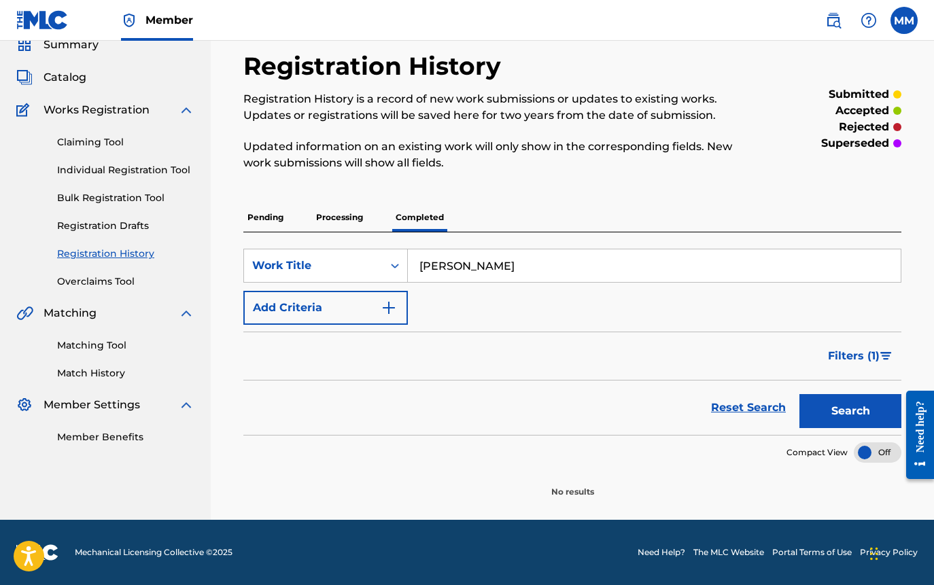
click at [845, 361] on span "Filters ( 1 )" at bounding box center [854, 356] width 52 height 16
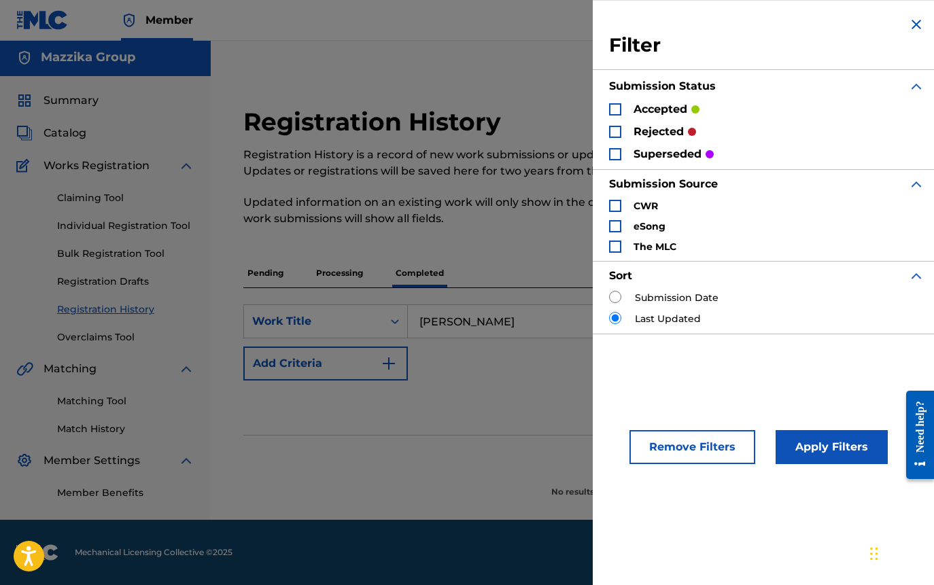
scroll to position [2, 0]
click at [629, 111] on div "accepted" at bounding box center [654, 109] width 90 height 16
click at [645, 110] on p "accepted" at bounding box center [660, 109] width 54 height 16
click at [648, 125] on p "rejected" at bounding box center [658, 132] width 50 height 16
click at [613, 108] on div "Search Form" at bounding box center [615, 109] width 12 height 12
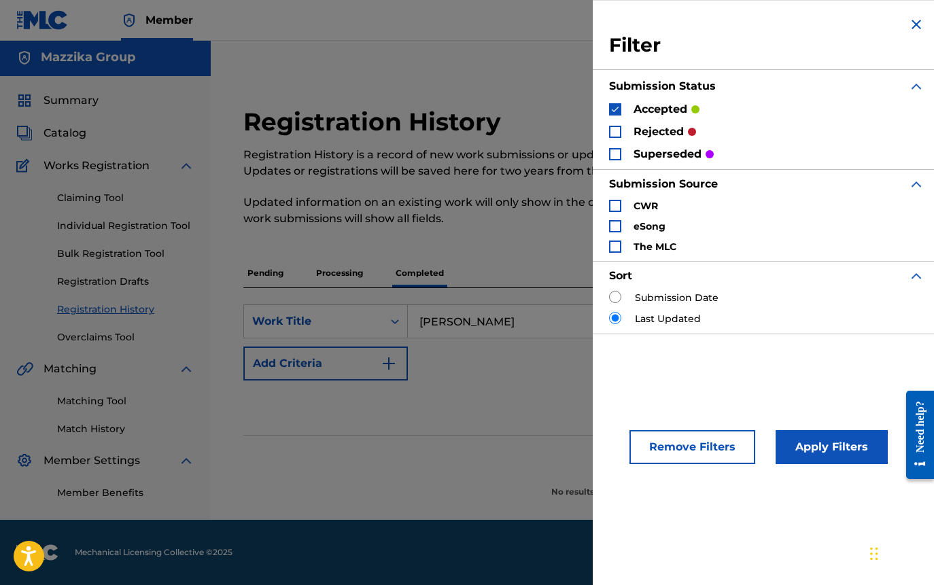
click at [618, 132] on div "Search Form" at bounding box center [615, 132] width 12 height 12
click at [611, 152] on div "Search Form" at bounding box center [615, 154] width 12 height 12
click at [816, 448] on button "Apply Filters" at bounding box center [831, 447] width 112 height 34
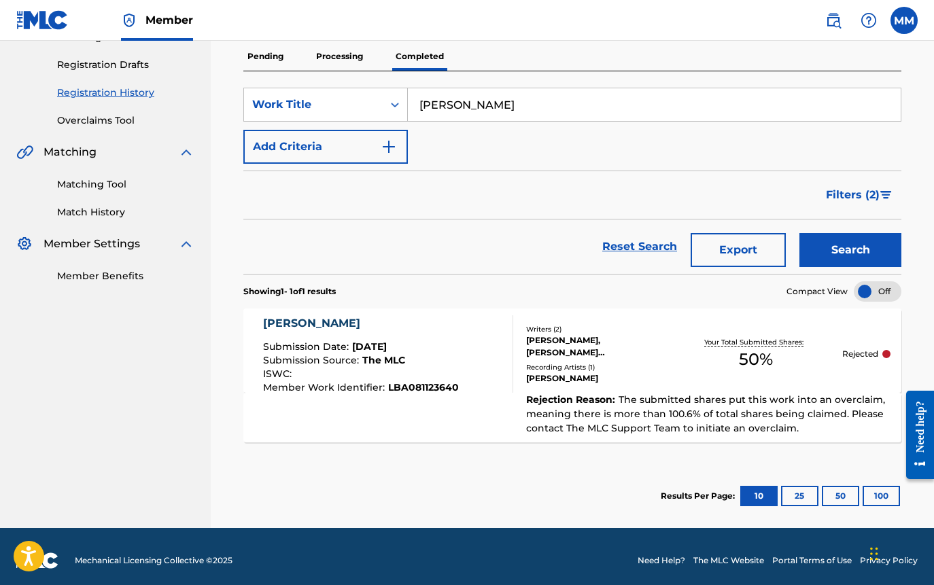
scroll to position [227, 0]
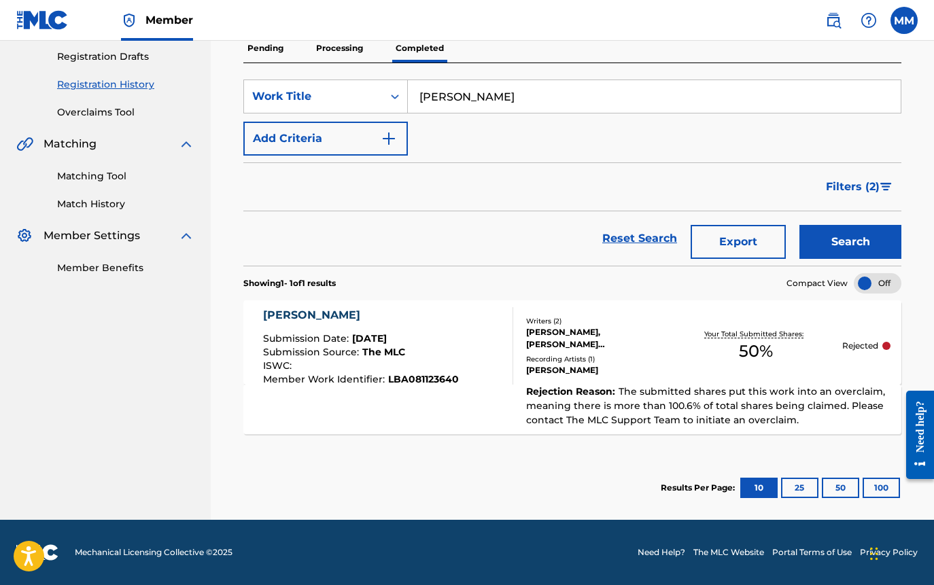
click at [921, 270] on div "Registration History Registration History is a record of new work submissions o…" at bounding box center [572, 184] width 723 height 672
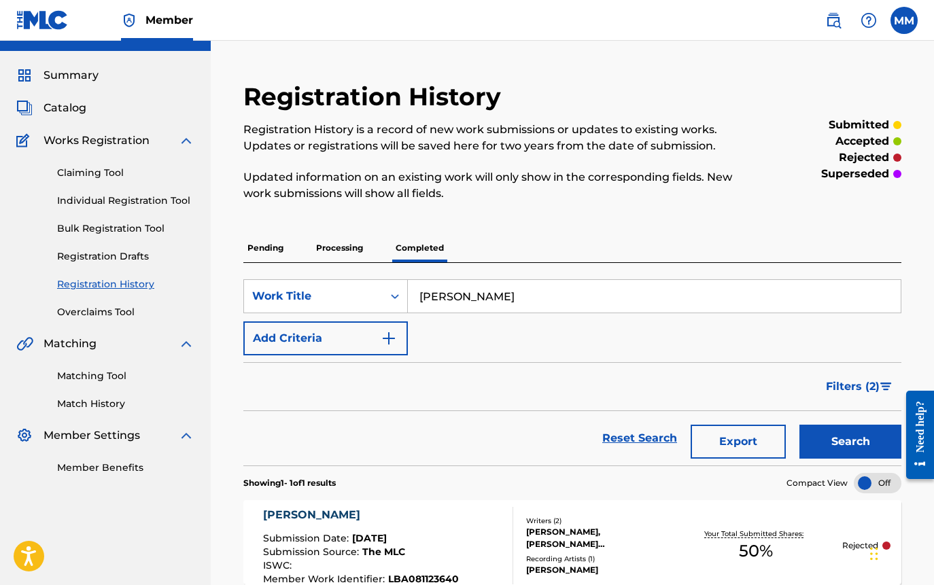
scroll to position [0, 0]
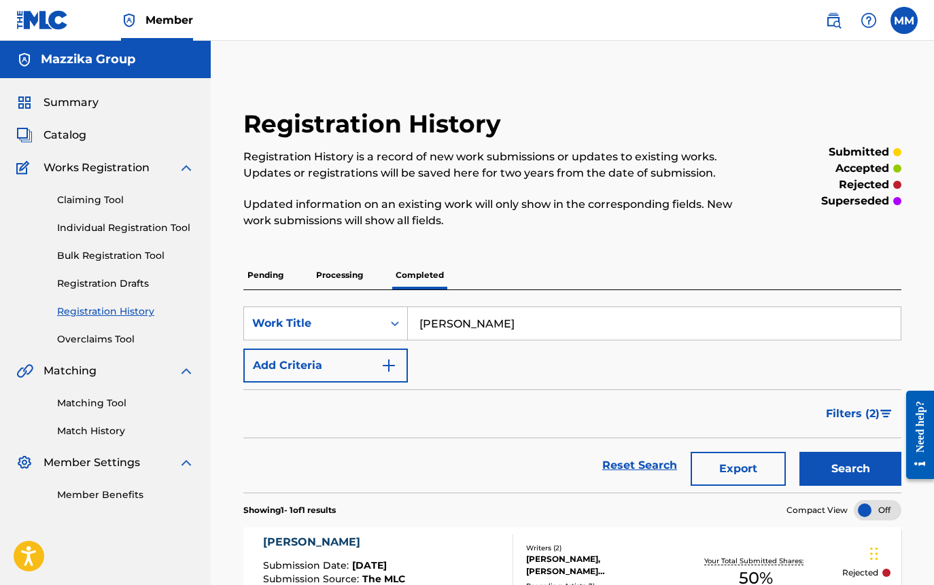
click at [65, 139] on span "Catalog" at bounding box center [64, 135] width 43 height 16
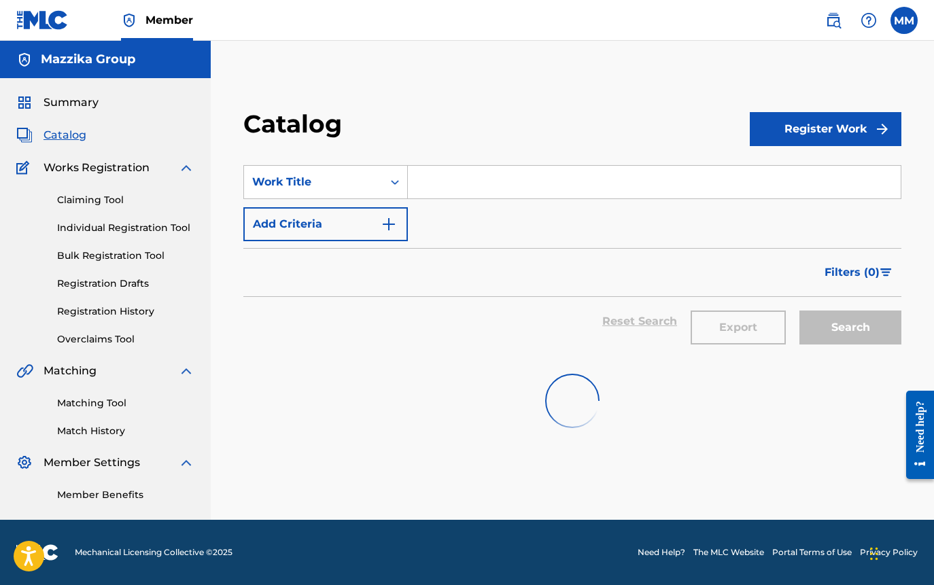
click at [496, 179] on input "Search Form" at bounding box center [654, 182] width 493 height 33
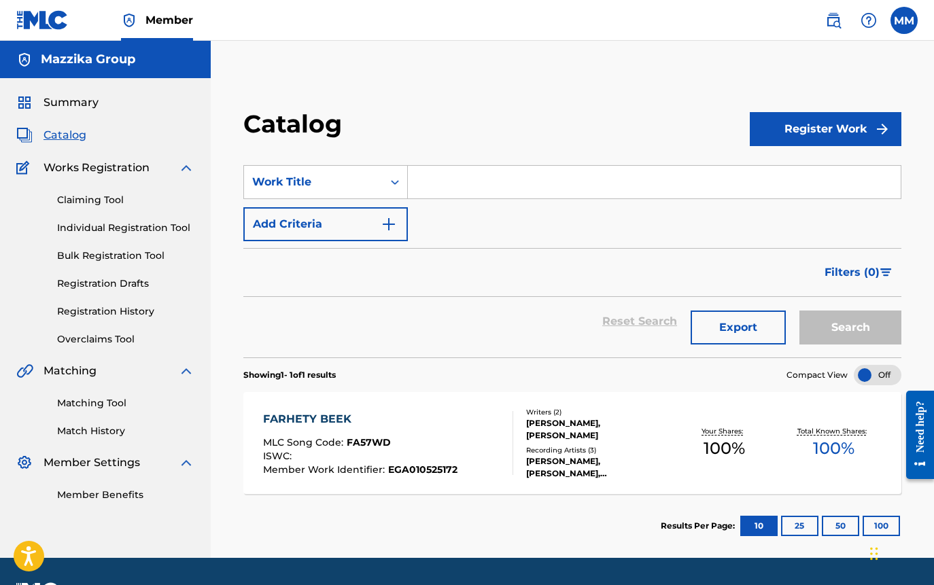
paste input "EISH YA ALBY"
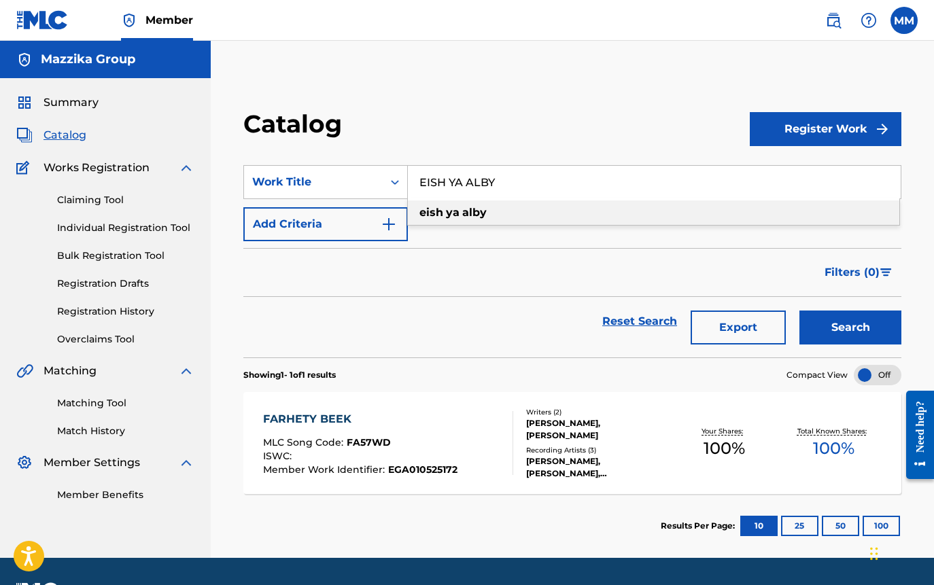
click at [838, 325] on button "Search" at bounding box center [850, 328] width 102 height 34
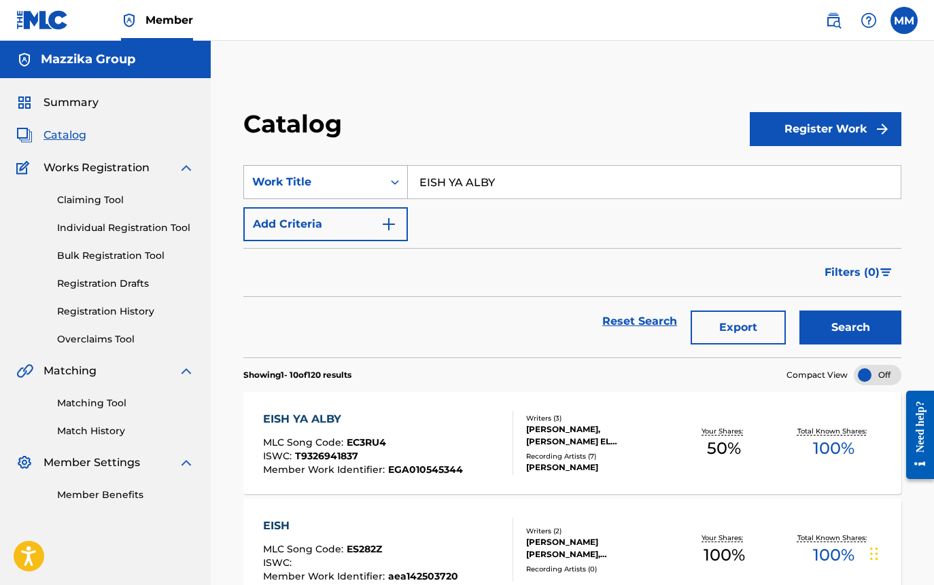
drag, startPoint x: 517, startPoint y: 179, endPoint x: 383, endPoint y: 178, distance: 133.9
click at [383, 178] on div "SearchWithCriteria3077359a-79a1-4474-8aa2-194469a46995 Work Title EISH YA ALBY" at bounding box center [572, 182] width 658 height 34
paste input "MESH KOL WAHED"
type input "MESH KOL WAHED"
click at [821, 323] on button "Search" at bounding box center [850, 328] width 102 height 34
